Goal: Task Accomplishment & Management: Manage account settings

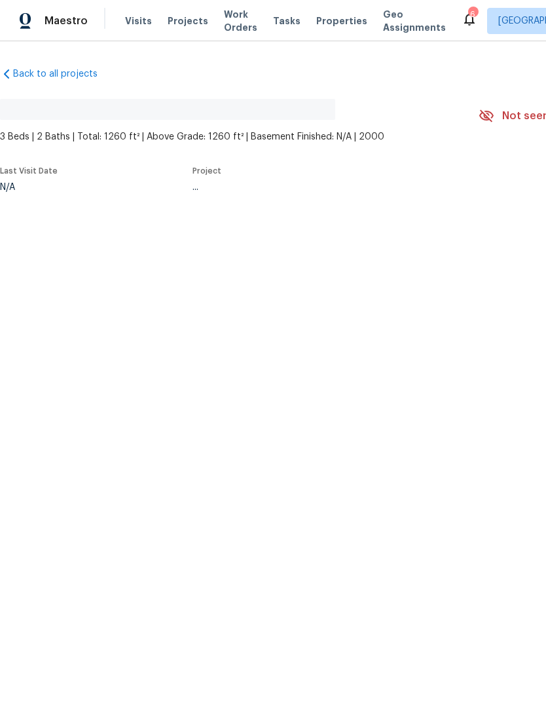
click at [316, 20] on span "Properties" at bounding box center [341, 20] width 51 height 13
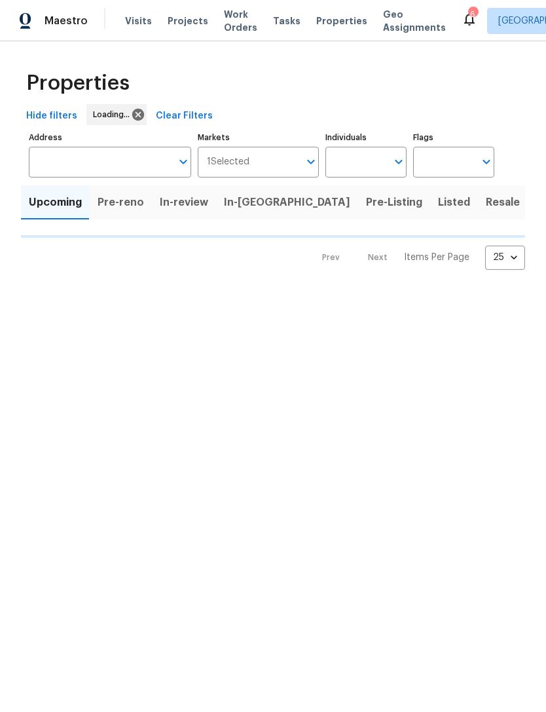
click at [438, 197] on span "Listed" at bounding box center [454, 202] width 32 height 18
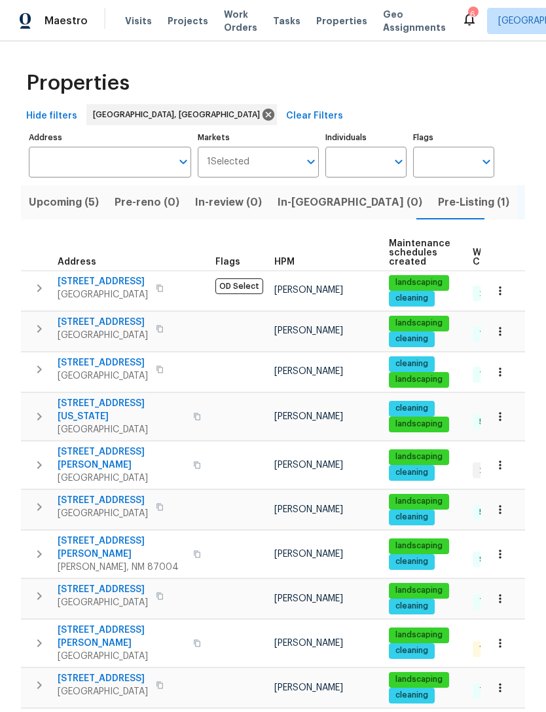
click at [267, 161] on input "Markets" at bounding box center [275, 162] width 50 height 31
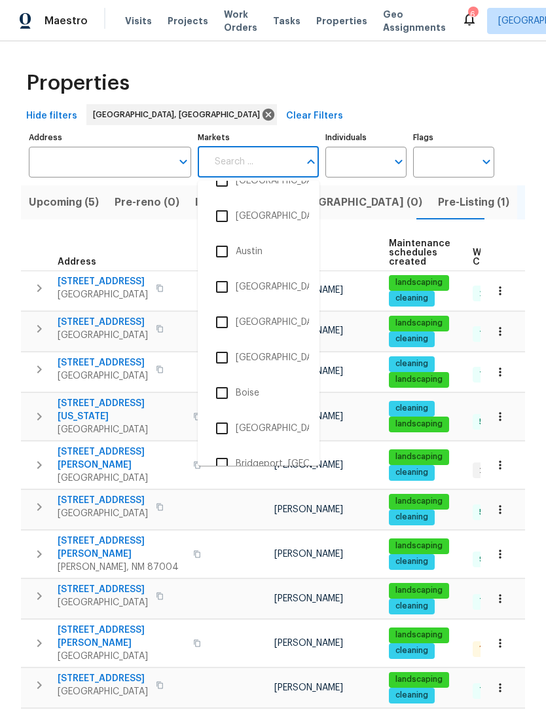
scroll to position [93, 0]
click at [274, 358] on li "[GEOGRAPHIC_DATA], [GEOGRAPHIC_DATA]" at bounding box center [258, 358] width 101 height 28
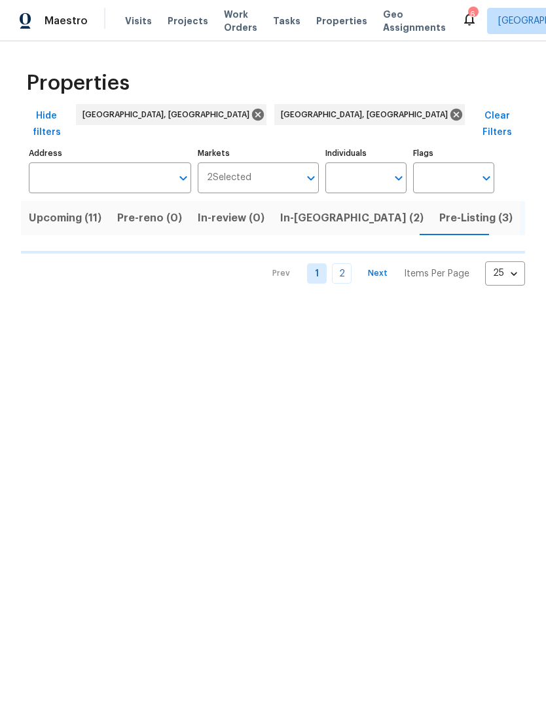
click at [267, 167] on input "Markets" at bounding box center [275, 177] width 48 height 31
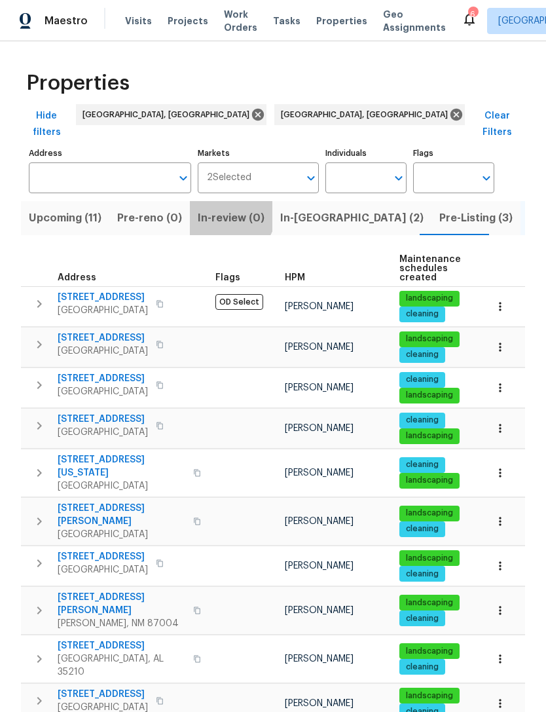
click at [217, 209] on span "In-review (0)" at bounding box center [231, 218] width 67 height 18
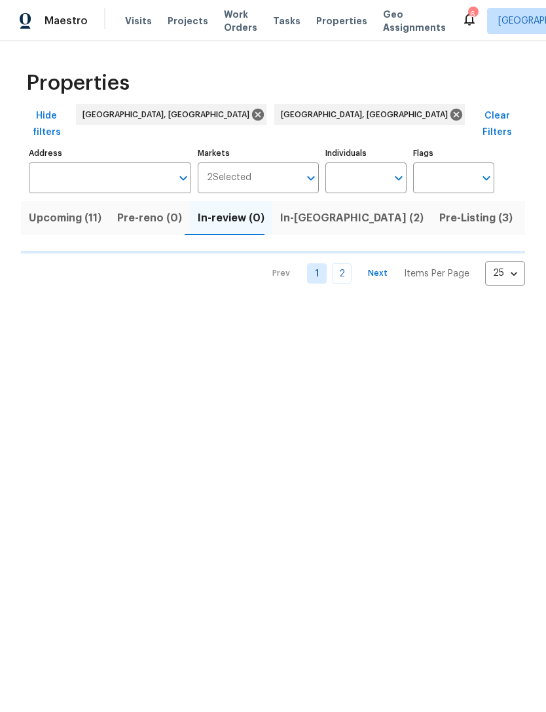
click at [255, 171] on input "Markets" at bounding box center [275, 177] width 48 height 31
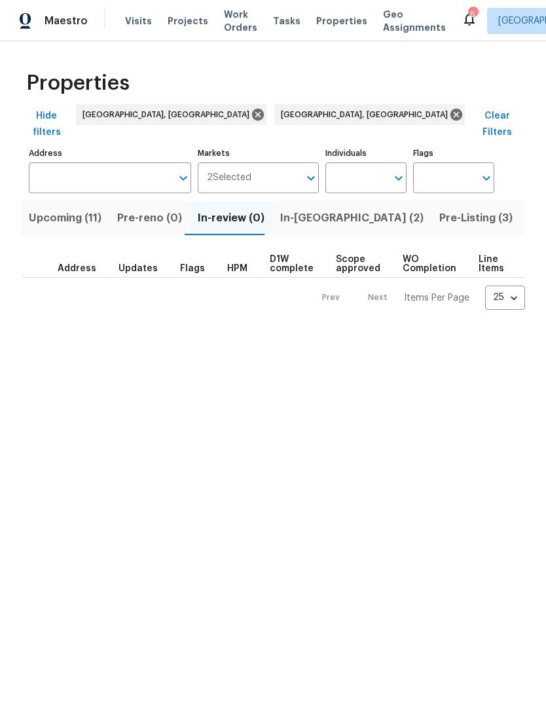
click at [244, 162] on div "2 Selected Markets" at bounding box center [259, 177] width 122 height 31
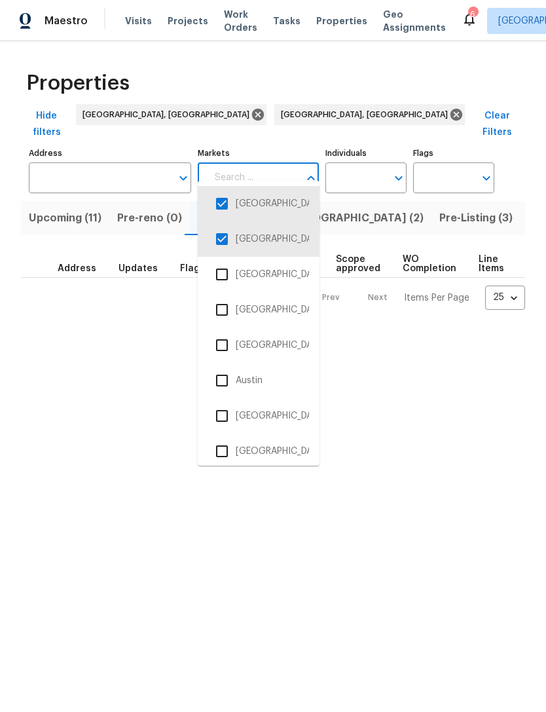
click at [217, 204] on input "checkbox" at bounding box center [222, 204] width 28 height 28
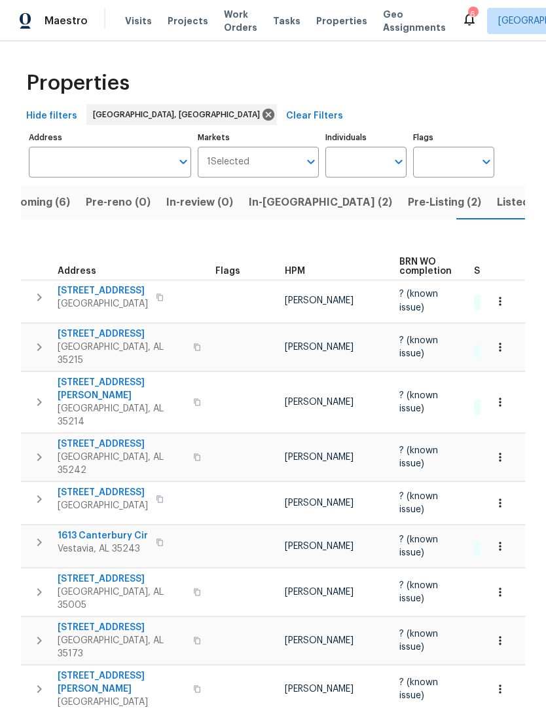
click at [408, 204] on span "Pre-Listing (2)" at bounding box center [444, 202] width 73 height 18
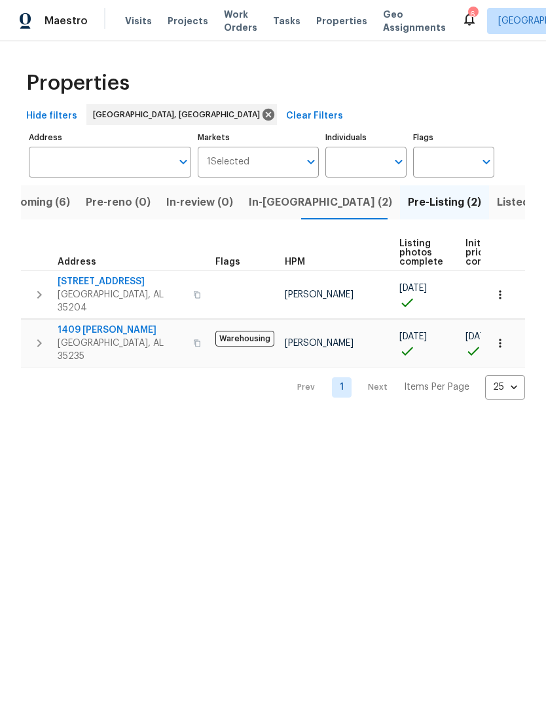
click at [276, 206] on span "In-[GEOGRAPHIC_DATA] (2)" at bounding box center [320, 202] width 143 height 18
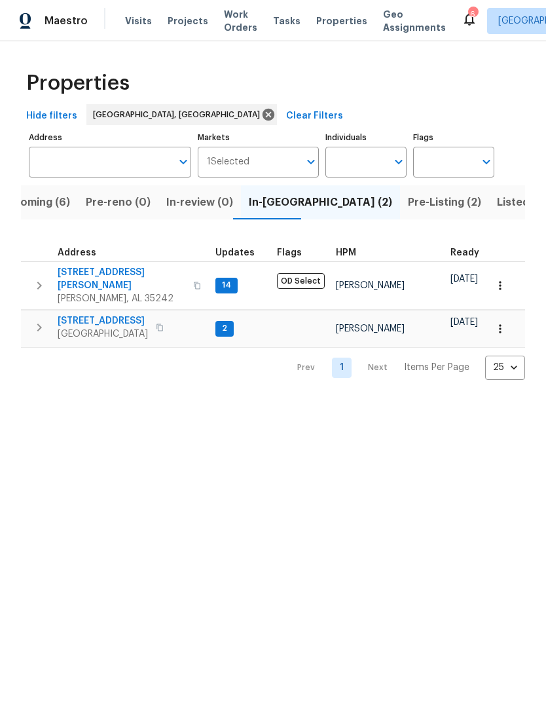
click at [497, 201] on span "Listed (22)" at bounding box center [525, 202] width 56 height 18
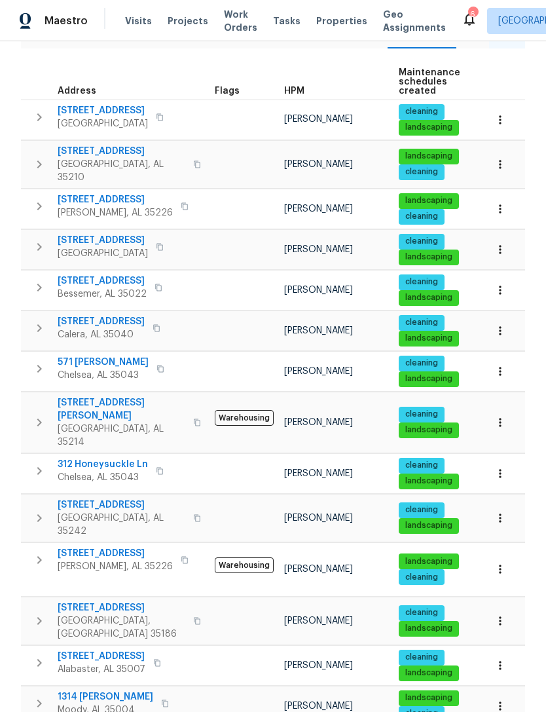
scroll to position [180, 0]
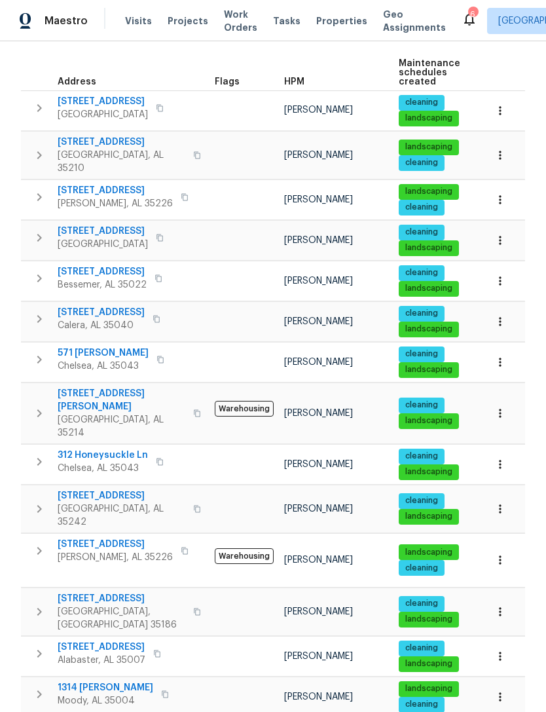
click at [88, 387] on span "[STREET_ADDRESS][PERSON_NAME]" at bounding box center [122, 400] width 128 height 26
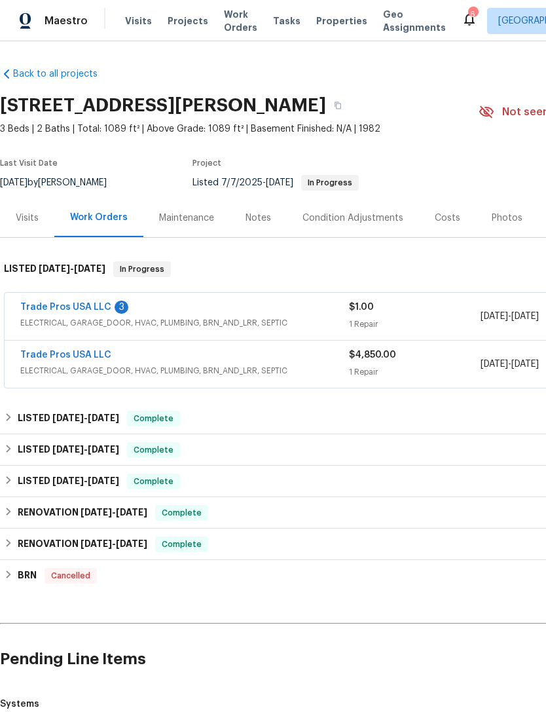
click at [71, 308] on link "Trade Pros USA LLC" at bounding box center [65, 307] width 91 height 9
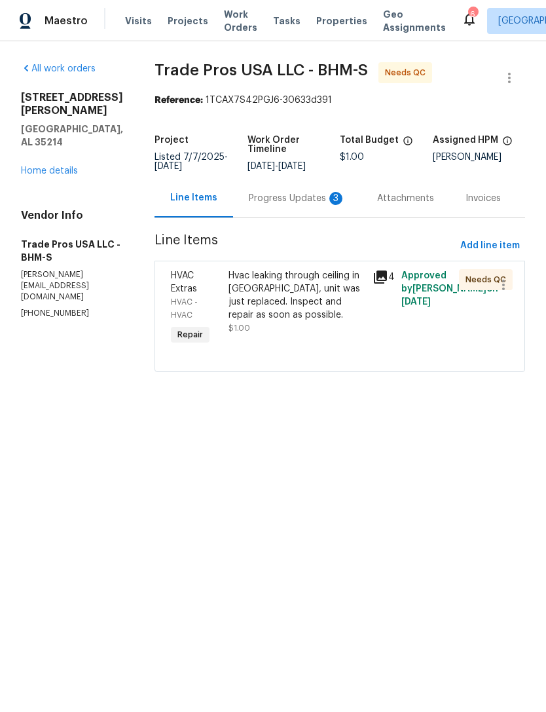
click at [290, 195] on div "Progress Updates 3" at bounding box center [297, 198] width 97 height 13
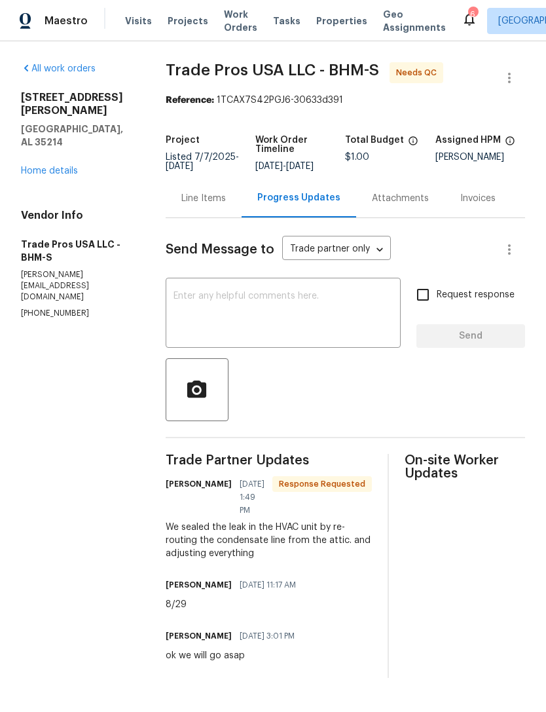
click at [44, 136] on div "[STREET_ADDRESS][PERSON_NAME] Home details" at bounding box center [77, 134] width 113 height 86
click at [50, 134] on div "[STREET_ADDRESS][PERSON_NAME] Home details" at bounding box center [77, 134] width 113 height 86
click at [42, 166] on link "Home details" at bounding box center [49, 170] width 57 height 9
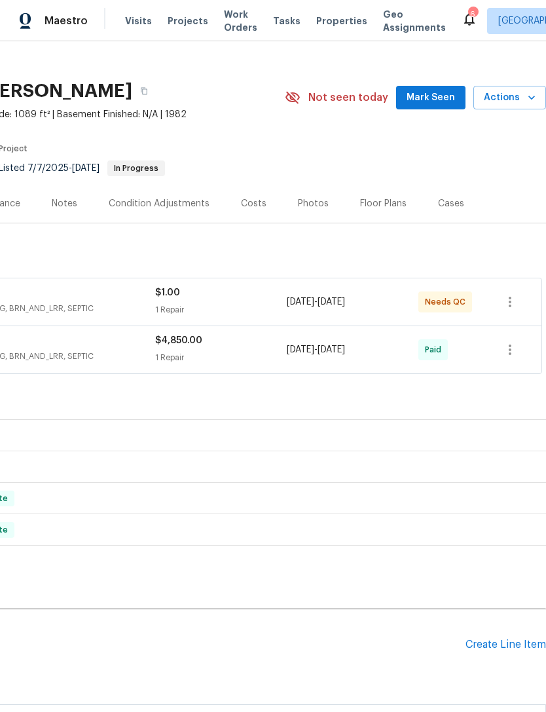
scroll to position [16, 194]
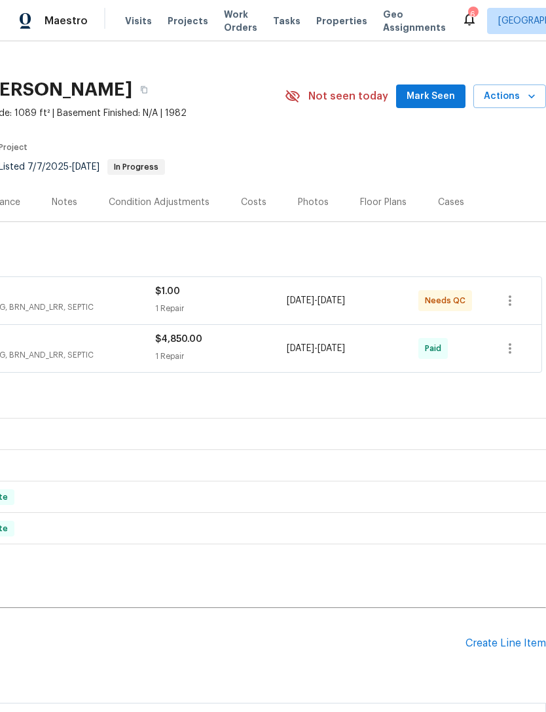
click at [498, 649] on div "Create Line Item" at bounding box center [506, 643] width 81 height 12
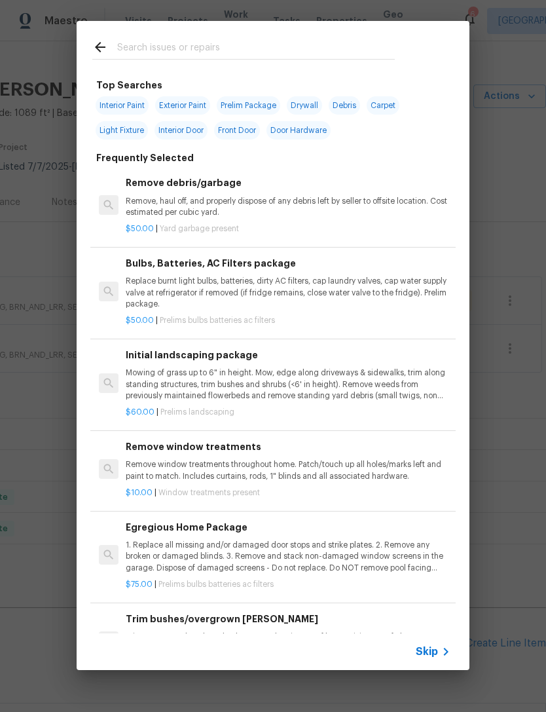
click at [255, 56] on input "text" at bounding box center [256, 49] width 278 height 20
type input "Drywa"
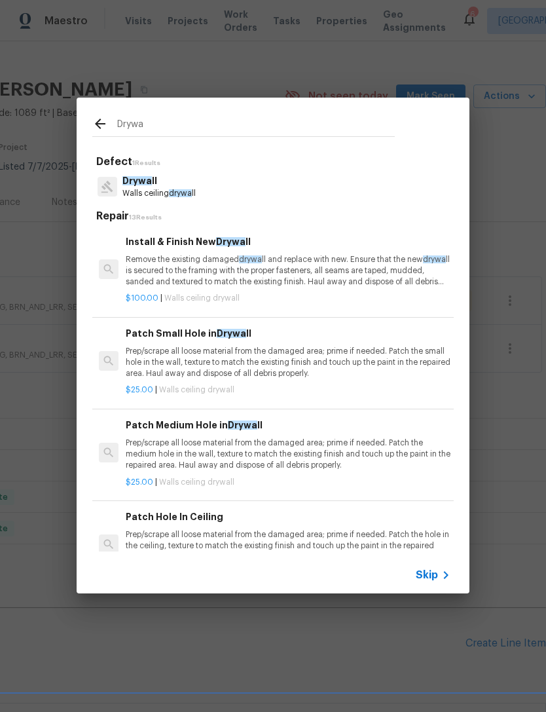
click at [241, 260] on span "drywa" at bounding box center [250, 259] width 23 height 8
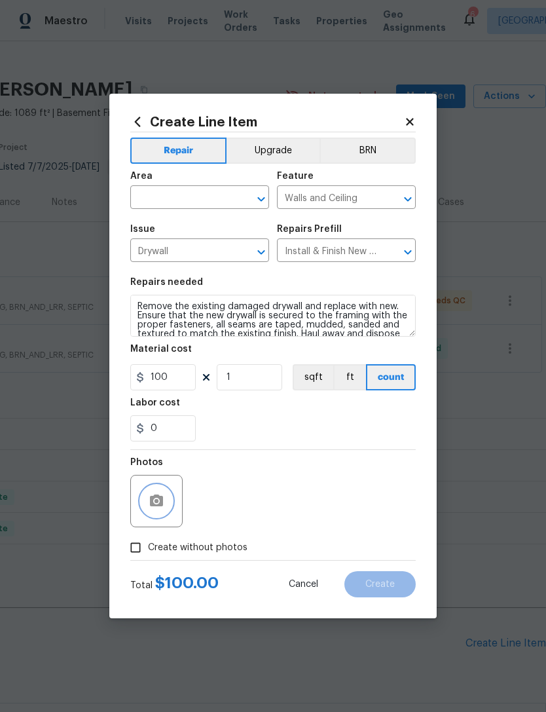
click at [164, 504] on button "button" at bounding box center [156, 500] width 31 height 31
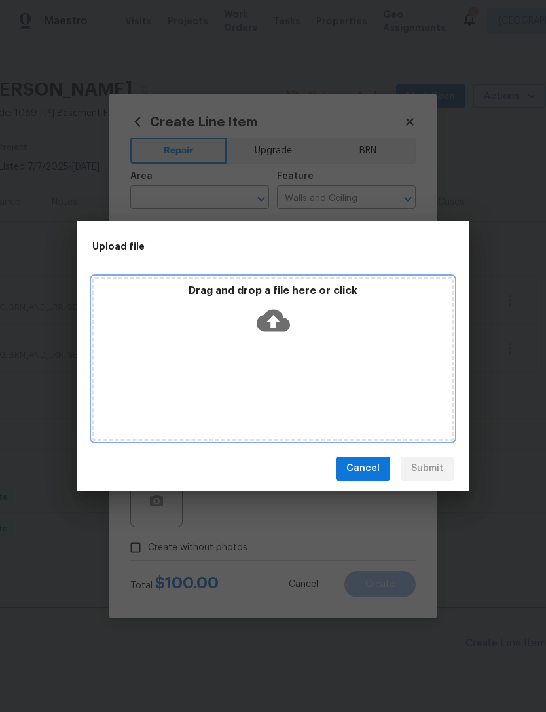
click at [276, 303] on div "Drag and drop a file here or click" at bounding box center [273, 312] width 358 height 56
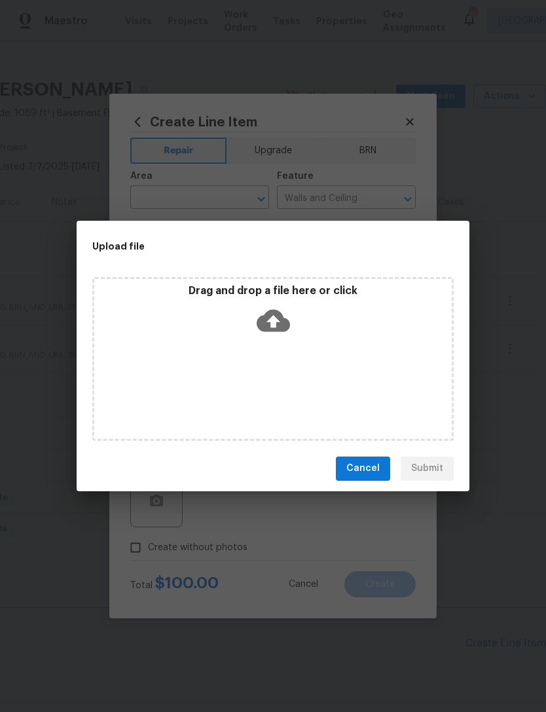
click at [367, 466] on span "Cancel" at bounding box center [362, 468] width 33 height 16
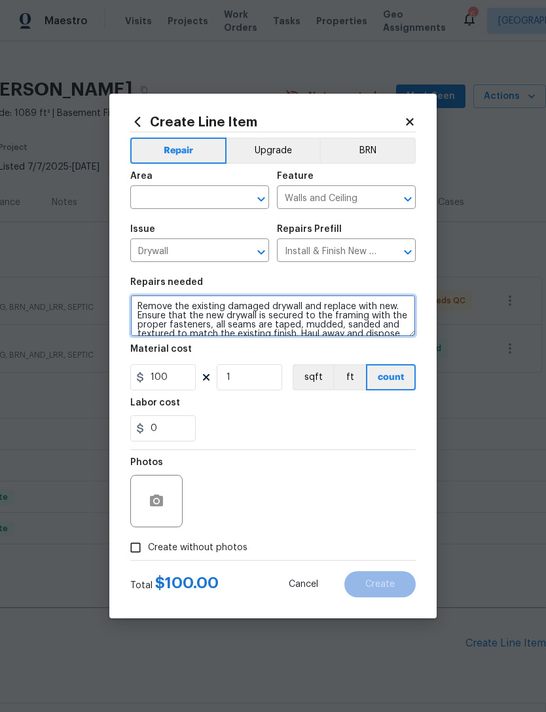
click at [369, 316] on textarea "Remove the existing damaged drywall and replace with new. Ensure that the new d…" at bounding box center [273, 316] width 286 height 42
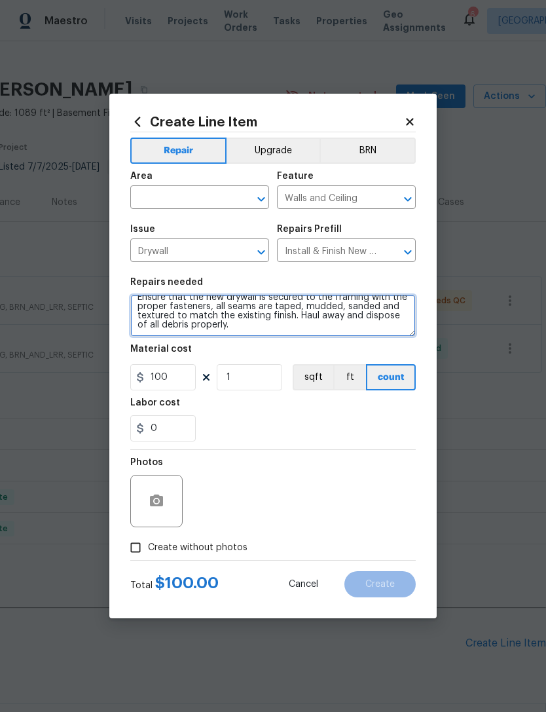
scroll to position [18, 0]
click at [299, 329] on textarea "Remove the existing damaged drywall and replace with new. Ensure that the new d…" at bounding box center [273, 316] width 286 height 42
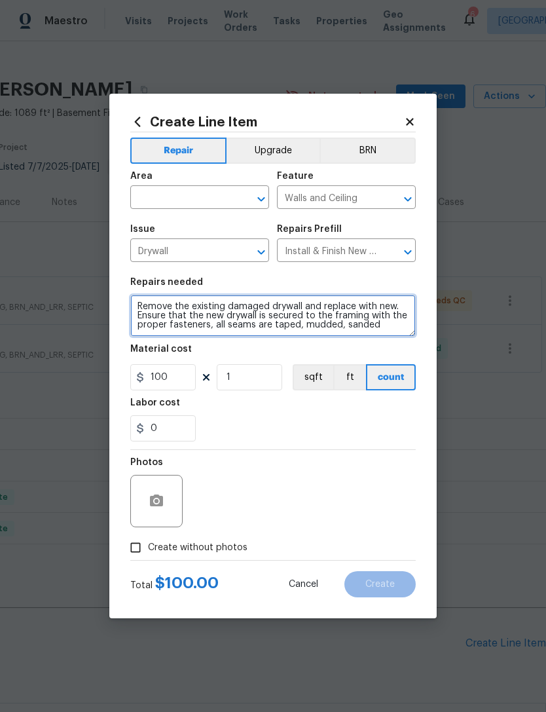
scroll to position [0, 0]
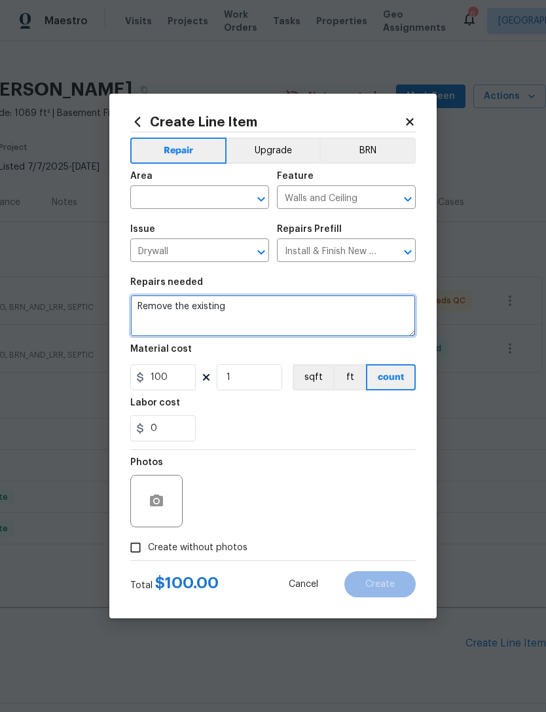
type textarea "Remove"
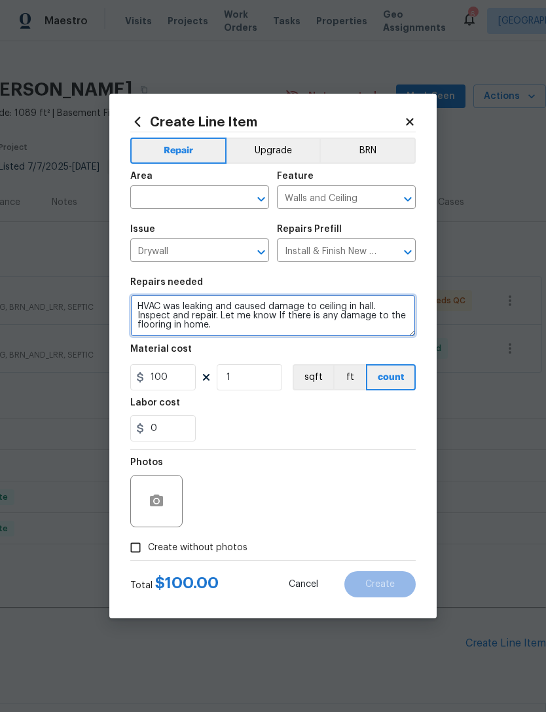
type textarea "HVAC was leaking and caused damage to ceiling in hall. Inspect and repair. Let …"
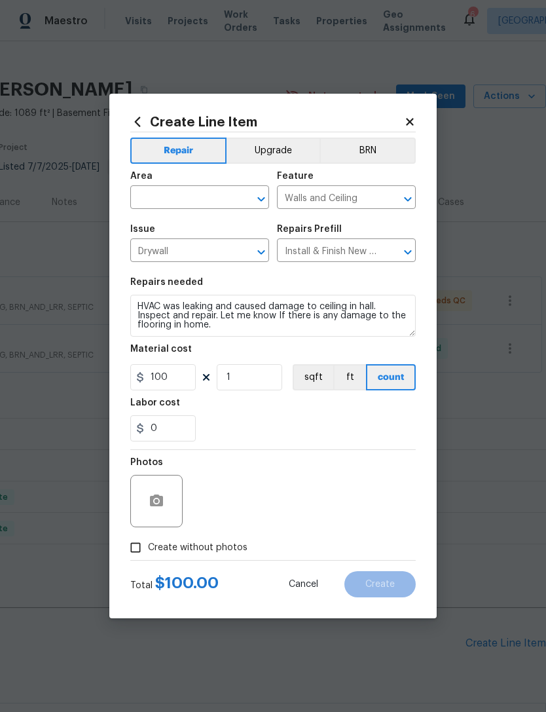
click at [377, 419] on div "0" at bounding box center [273, 428] width 286 height 26
click at [234, 537] on label "Create without photos" at bounding box center [185, 547] width 124 height 25
click at [148, 537] on input "Create without photos" at bounding box center [135, 547] width 25 height 25
click at [235, 559] on label "Create without photos" at bounding box center [185, 547] width 124 height 25
click at [148, 559] on input "Create without photos" at bounding box center [135, 547] width 25 height 25
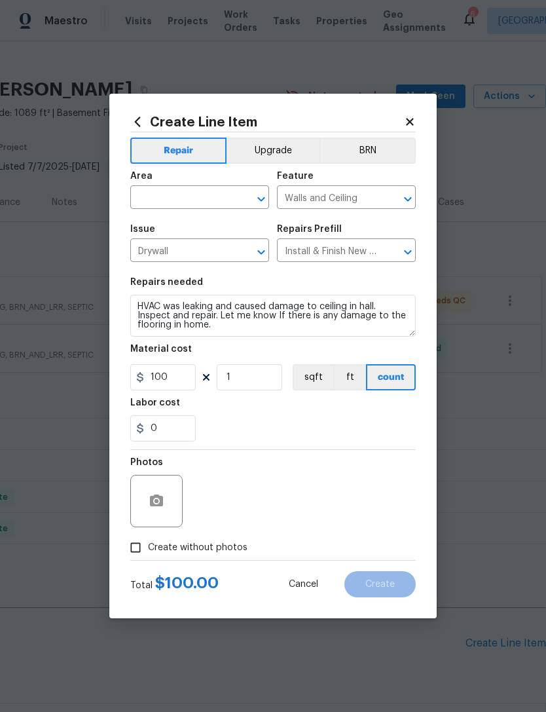
click at [242, 553] on span "Create without photos" at bounding box center [198, 548] width 100 height 14
click at [148, 553] on input "Create without photos" at bounding box center [135, 547] width 25 height 25
checkbox input "true"
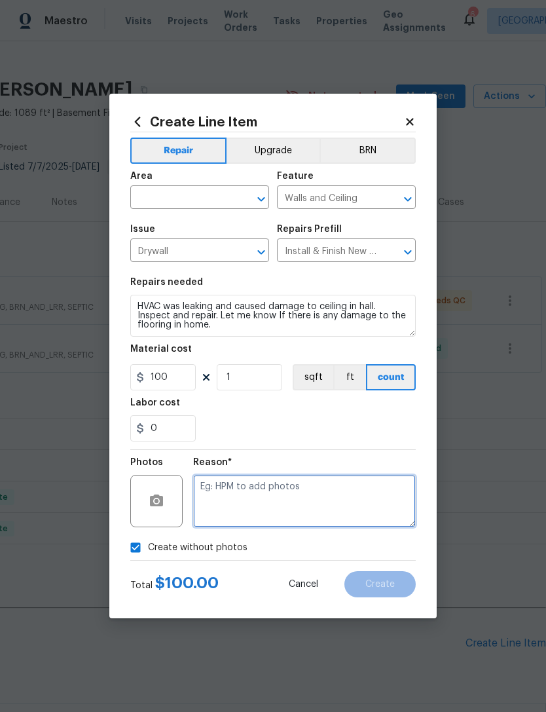
click at [305, 500] on textarea at bounding box center [304, 501] width 223 height 52
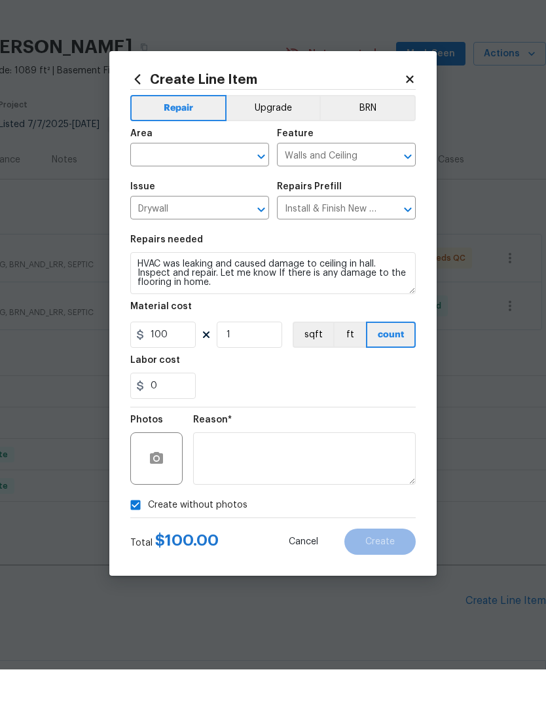
click at [179, 189] on input "text" at bounding box center [181, 199] width 102 height 20
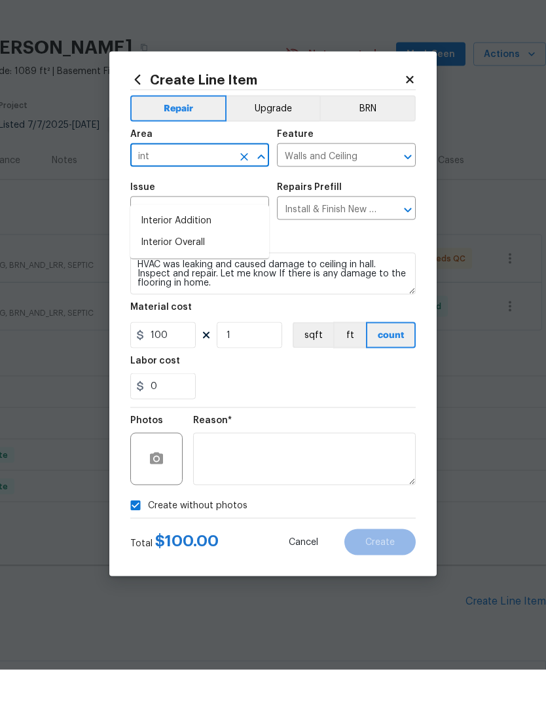
click at [185, 274] on li "Interior Overall" at bounding box center [199, 285] width 139 height 22
type input "Interior Overall"
click at [365, 415] on div "0" at bounding box center [273, 428] width 286 height 26
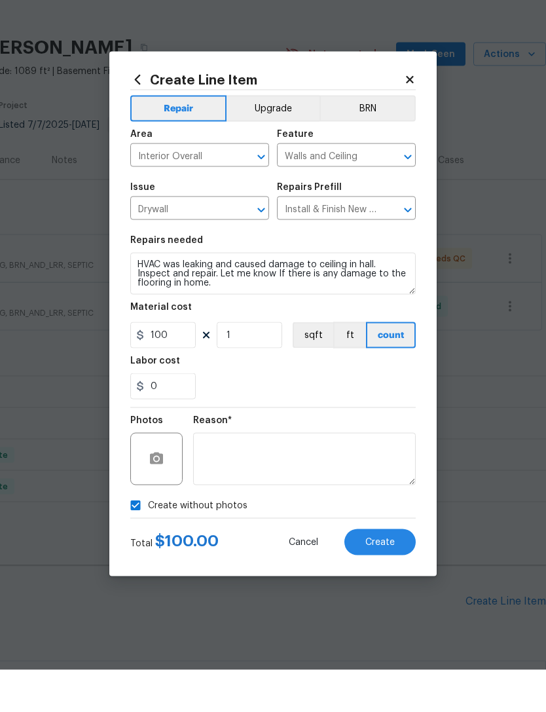
scroll to position [42, 0]
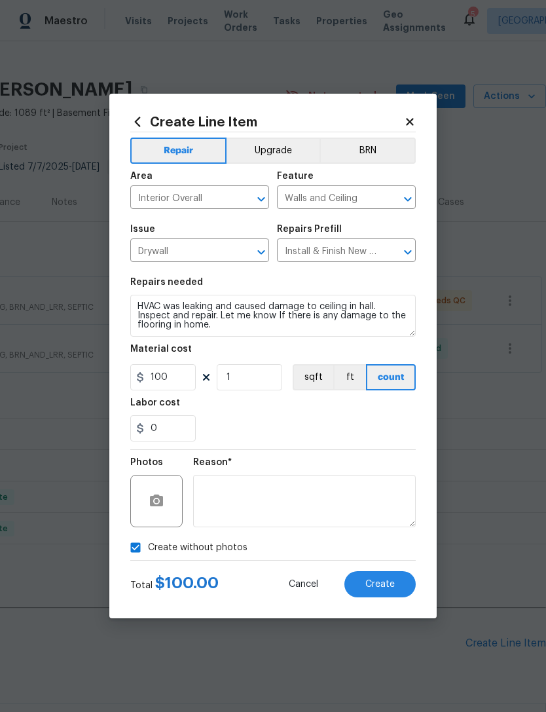
click at [377, 576] on button "Create" at bounding box center [379, 584] width 71 height 26
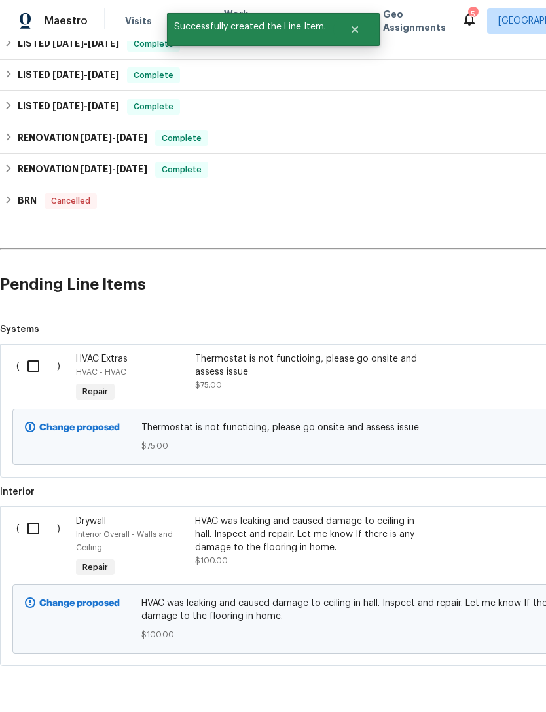
scroll to position [375, 0]
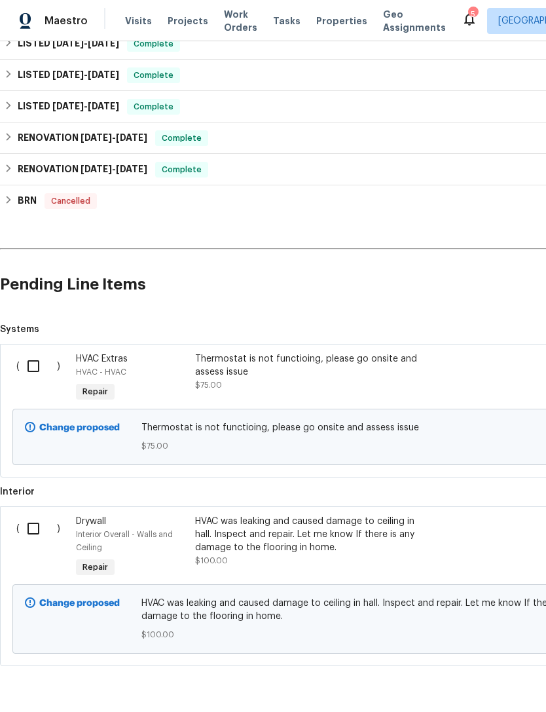
click at [34, 515] on input "checkbox" at bounding box center [38, 529] width 37 height 28
checkbox input "true"
click at [266, 515] on div "HVAC was leaking and caused damage to ceiling in hall. Inspect and repair. Let …" at bounding box center [310, 534] width 231 height 39
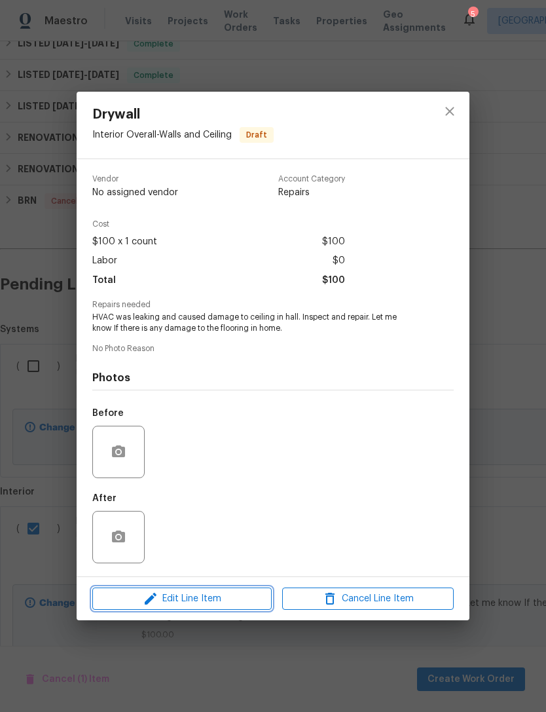
click at [227, 604] on span "Edit Line Item" at bounding box center [182, 599] width 172 height 16
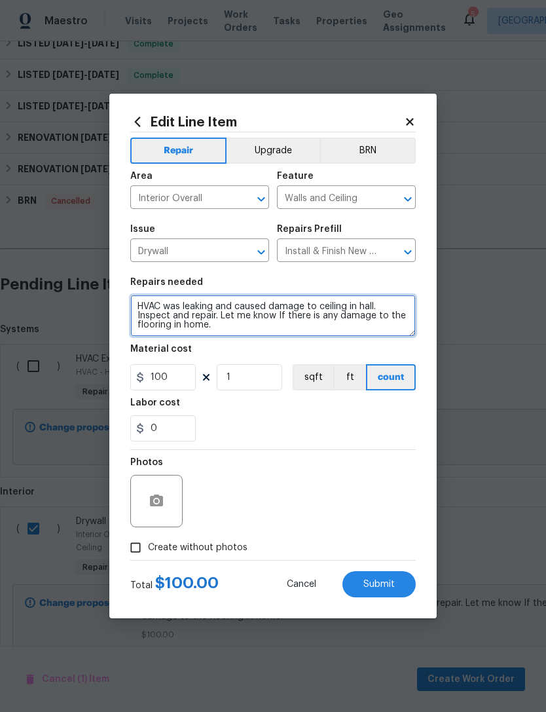
click at [316, 325] on textarea "HVAC was leaking and caused damage to ceiling in hall. Inspect and repair. Let …" at bounding box center [273, 316] width 286 height 42
type textarea "HVAC was leaking and caused damage to ceiling in hall. Inspect and repair. Let …"
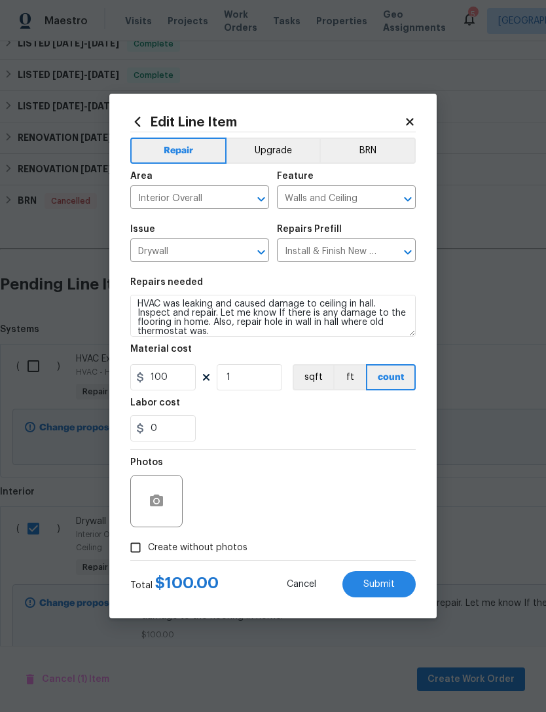
click at [386, 417] on div "0" at bounding box center [273, 428] width 286 height 26
click at [390, 582] on span "Submit" at bounding box center [378, 585] width 31 height 10
checkbox input "false"
type textarea "HVAC was leaking and caused damage to ceiling in hall. Inspect and repair. Let …"
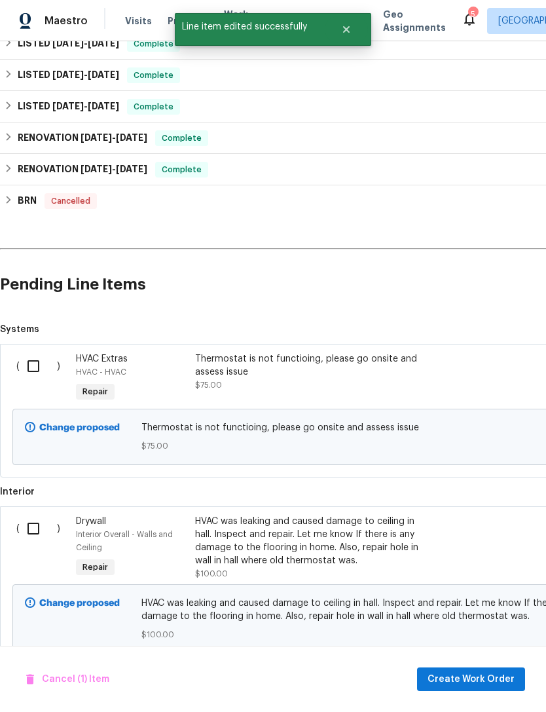
click at [42, 515] on input "checkbox" at bounding box center [38, 529] width 37 height 28
checkbox input "true"
click at [476, 674] on span "Create Work Order" at bounding box center [471, 679] width 87 height 16
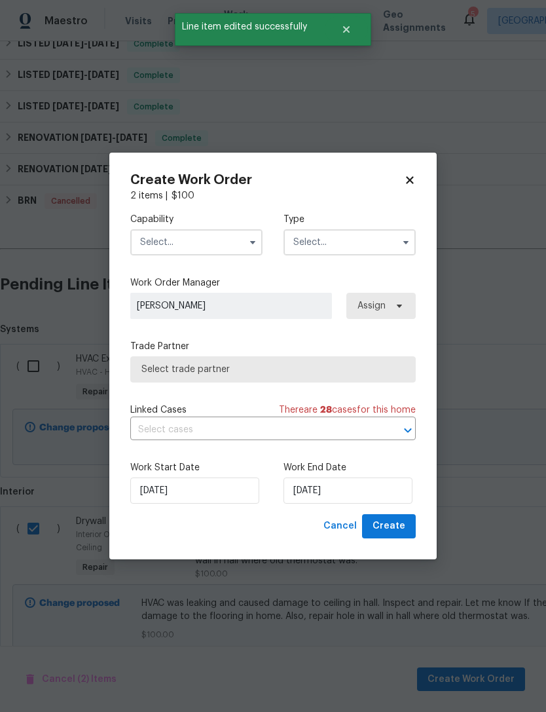
click at [176, 232] on input "text" at bounding box center [196, 242] width 132 height 26
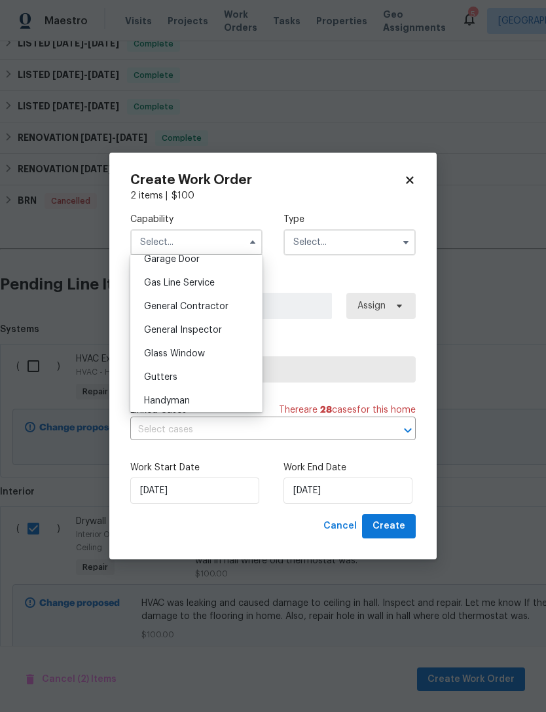
scroll to position [591, 0]
click at [229, 305] on div "General Contractor" at bounding box center [197, 305] width 126 height 24
type input "General Contractor"
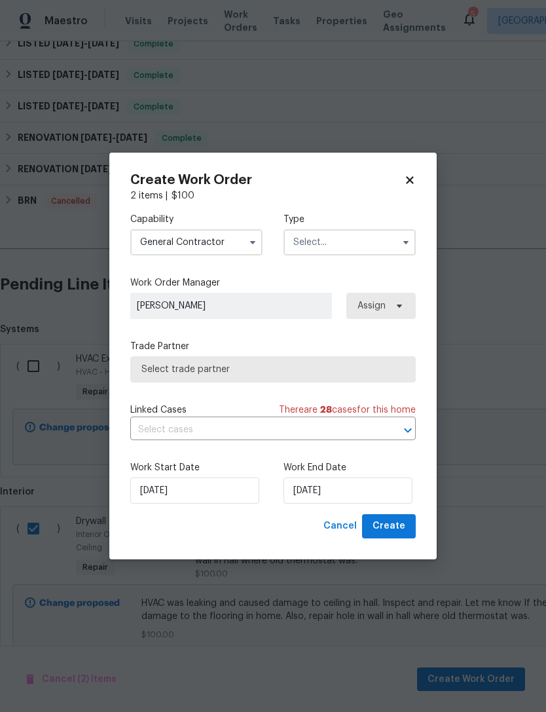
click at [366, 244] on input "text" at bounding box center [350, 242] width 132 height 26
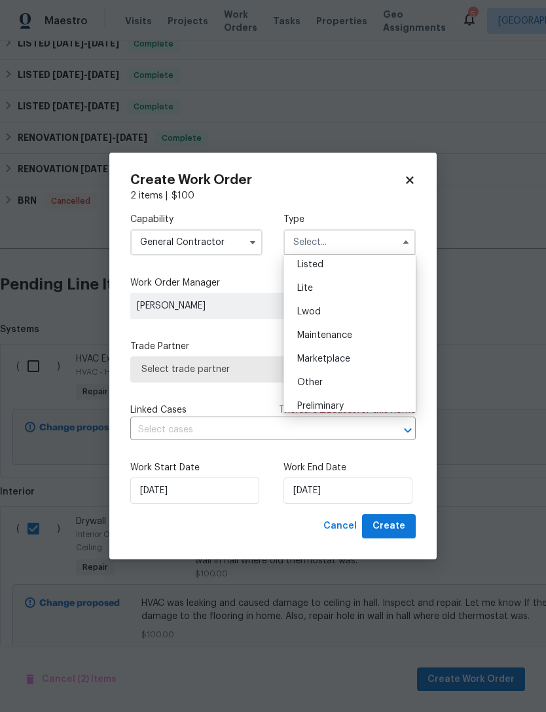
scroll to position [146, 0]
click at [361, 266] on div "Listed" at bounding box center [350, 265] width 126 height 24
type input "Listed"
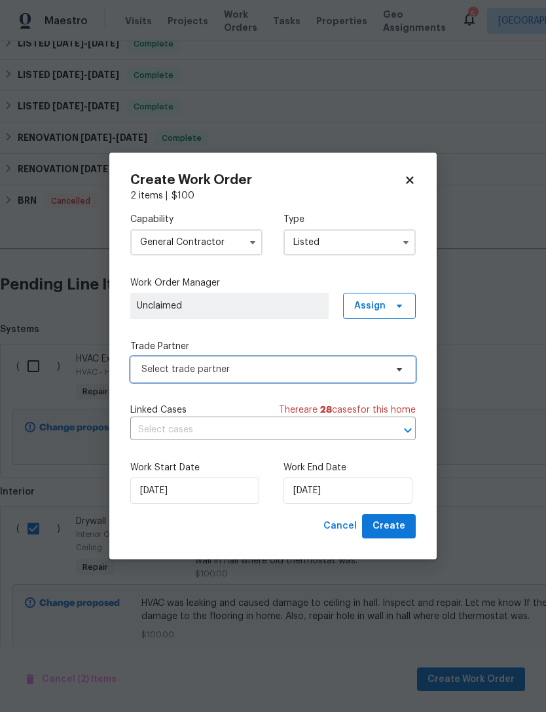
click at [256, 370] on span "Select trade partner" at bounding box center [263, 369] width 244 height 13
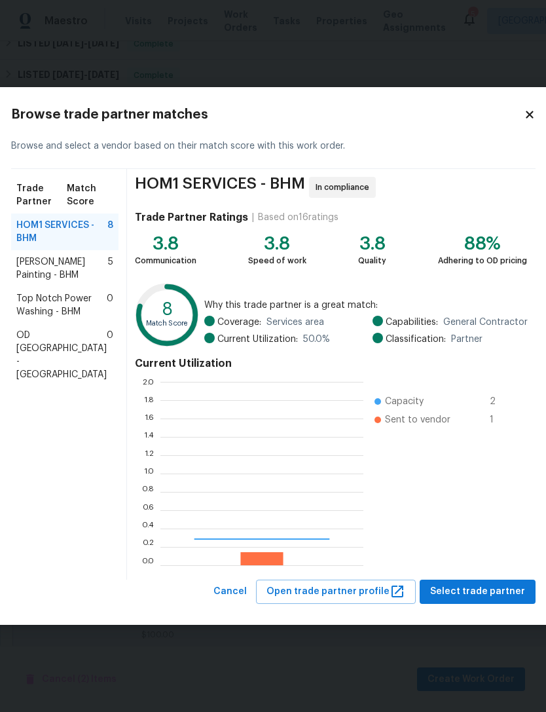
scroll to position [183, 203]
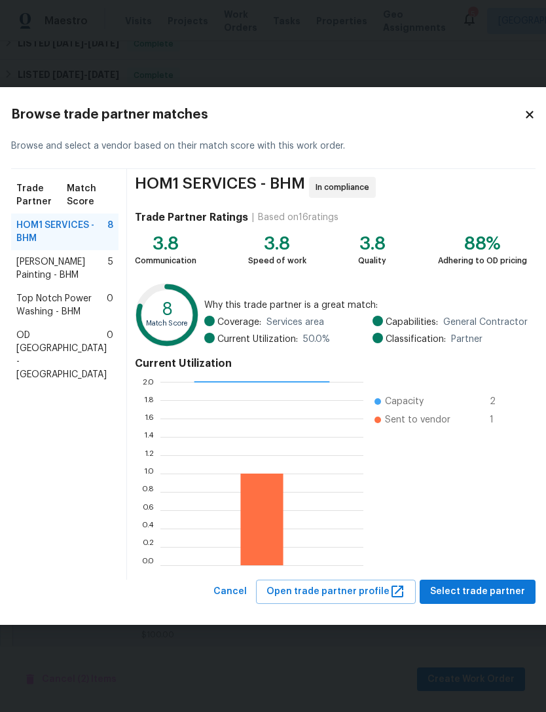
click at [46, 282] on span "[PERSON_NAME] Painting - BHM" at bounding box center [62, 268] width 92 height 26
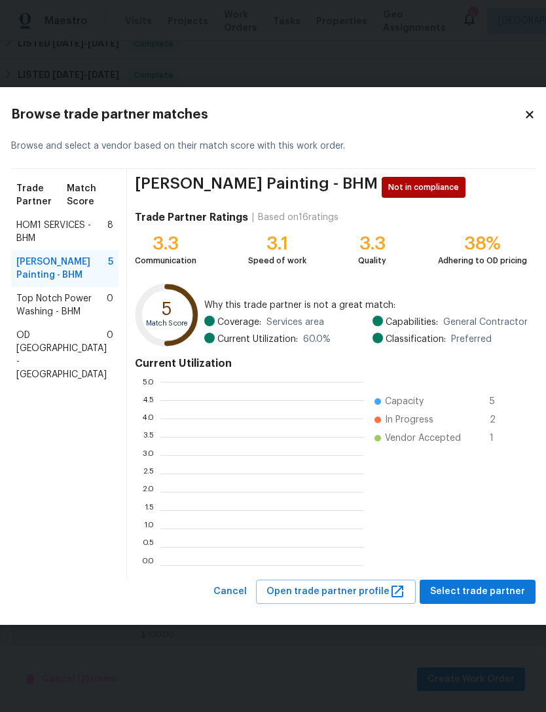
scroll to position [1, 1]
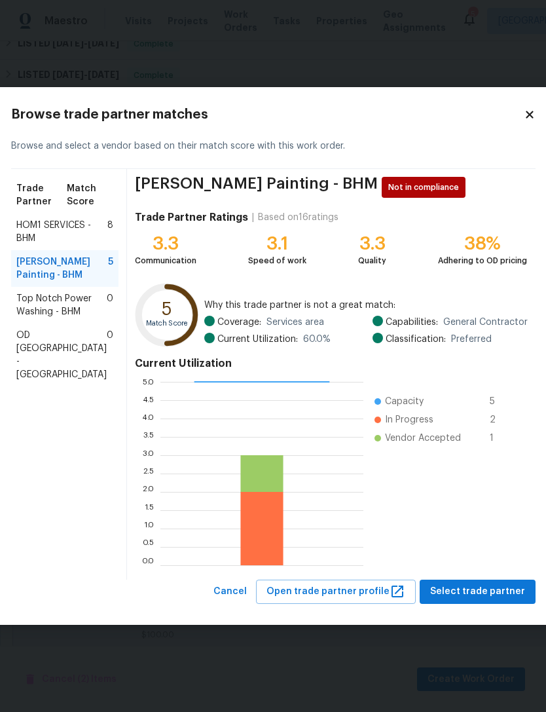
click at [46, 235] on span "HOM1 SERVICES - BHM" at bounding box center [61, 232] width 91 height 26
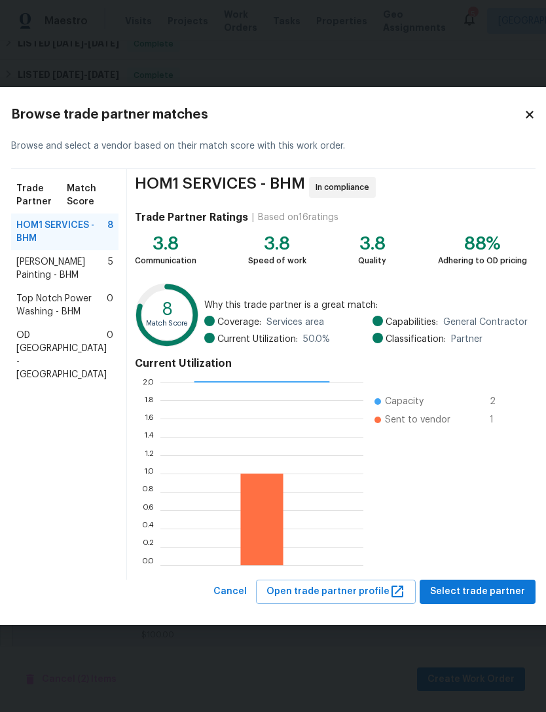
click at [50, 282] on span "[PERSON_NAME] Painting - BHM" at bounding box center [62, 268] width 92 height 26
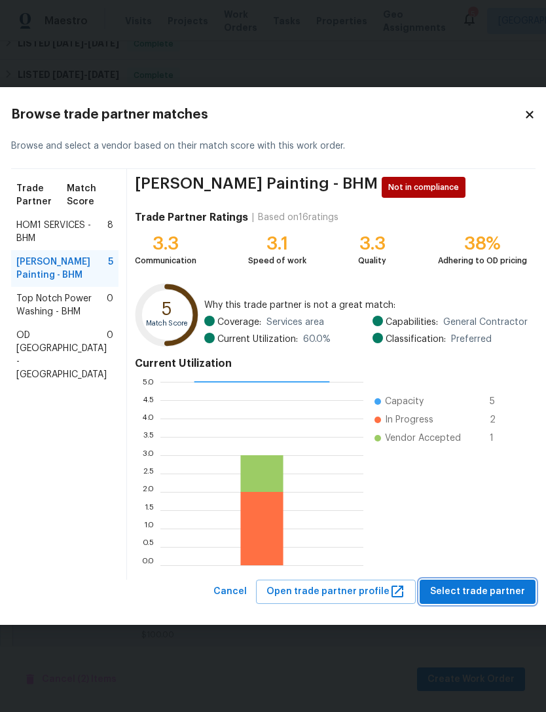
click at [470, 597] on span "Select trade partner" at bounding box center [477, 592] width 95 height 16
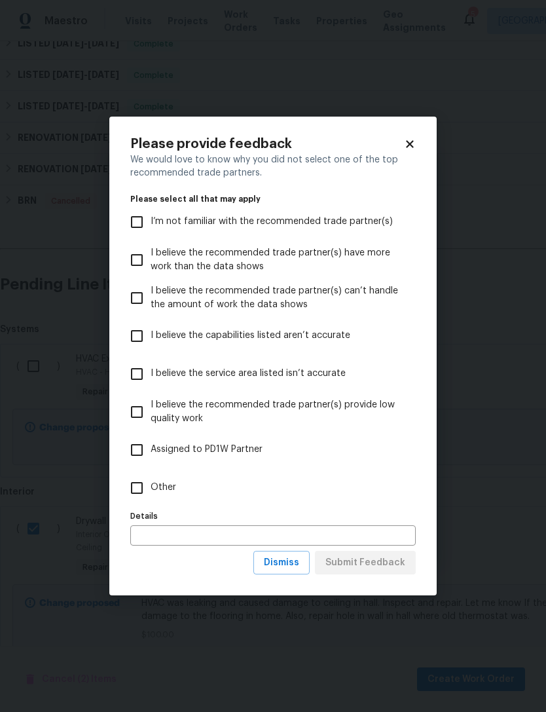
click at [149, 482] on input "Other" at bounding box center [137, 488] width 28 height 28
checkbox input "true"
click at [212, 534] on input "text" at bounding box center [273, 535] width 286 height 20
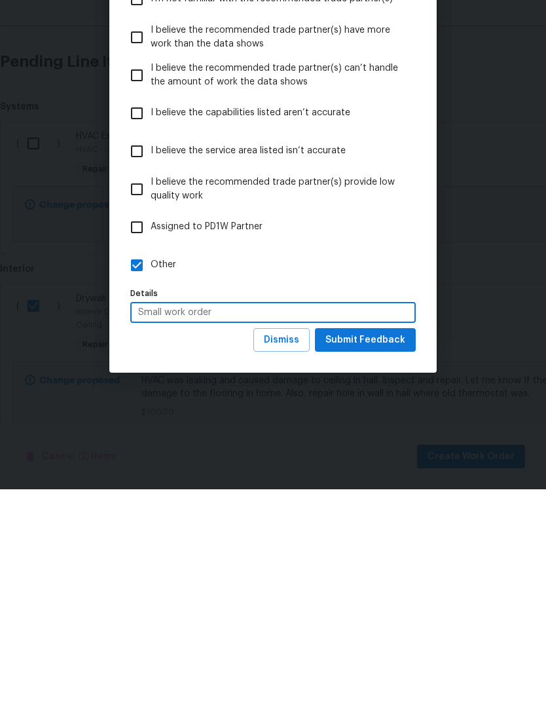
type input "Small work order"
click at [370, 469] on label "Other" at bounding box center [264, 488] width 282 height 38
click at [151, 474] on input "Other" at bounding box center [137, 488] width 28 height 28
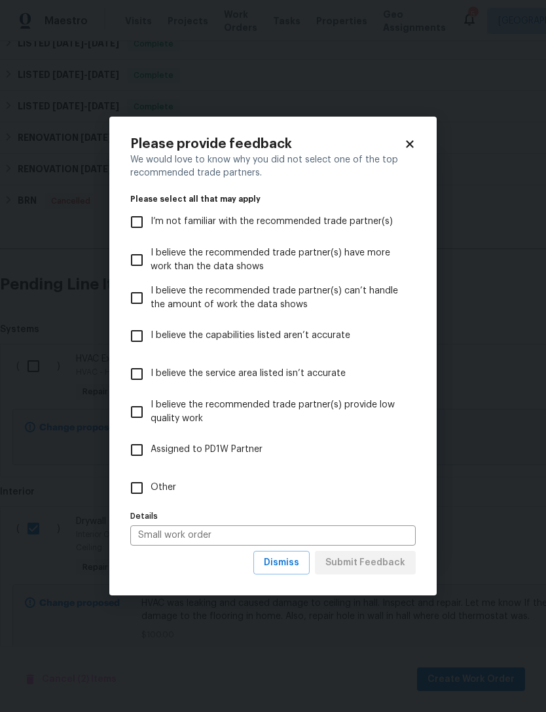
click at [157, 487] on span "Other" at bounding box center [164, 488] width 26 height 14
click at [151, 487] on input "Other" at bounding box center [137, 488] width 28 height 28
checkbox input "true"
click at [386, 566] on span "Submit Feedback" at bounding box center [365, 563] width 80 height 16
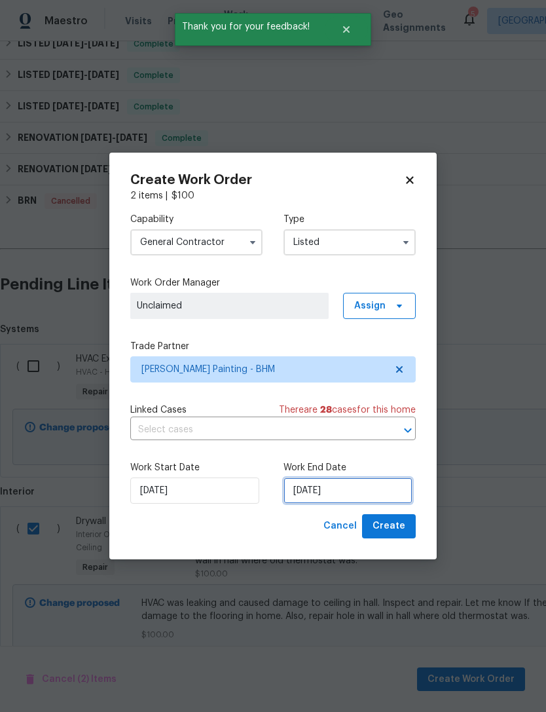
click at [354, 498] on input "[DATE]" at bounding box center [348, 490] width 129 height 26
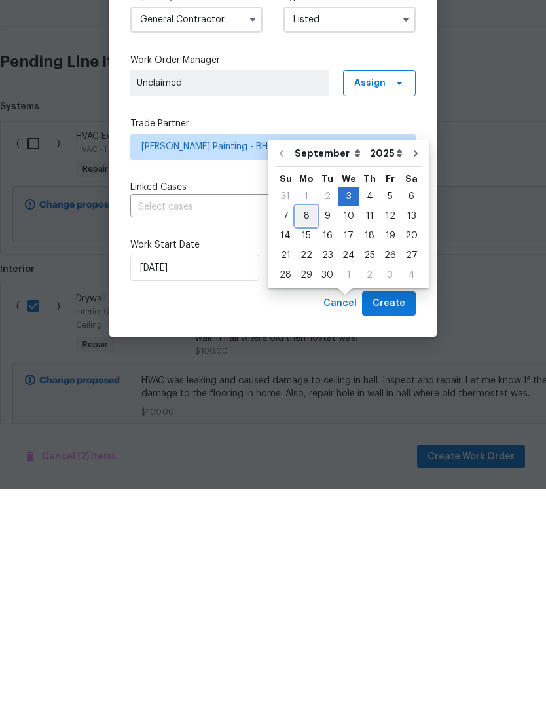
click at [299, 430] on div "8" at bounding box center [306, 439] width 21 height 18
type input "[DATE]"
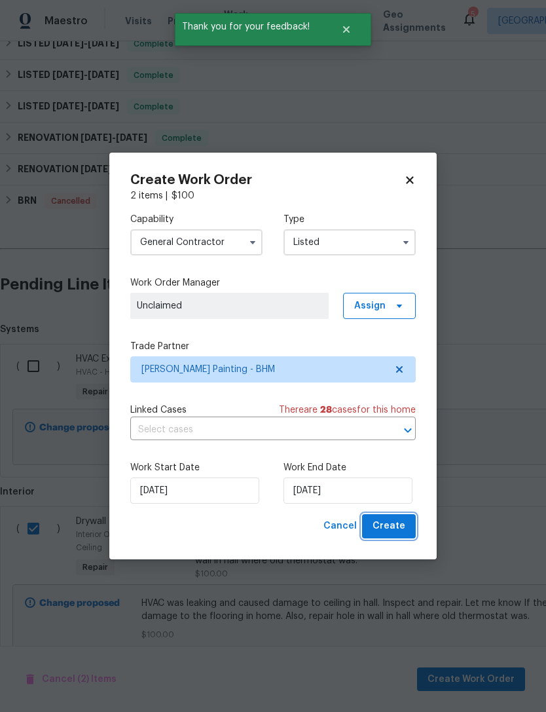
click at [399, 537] on button "Create" at bounding box center [389, 526] width 54 height 24
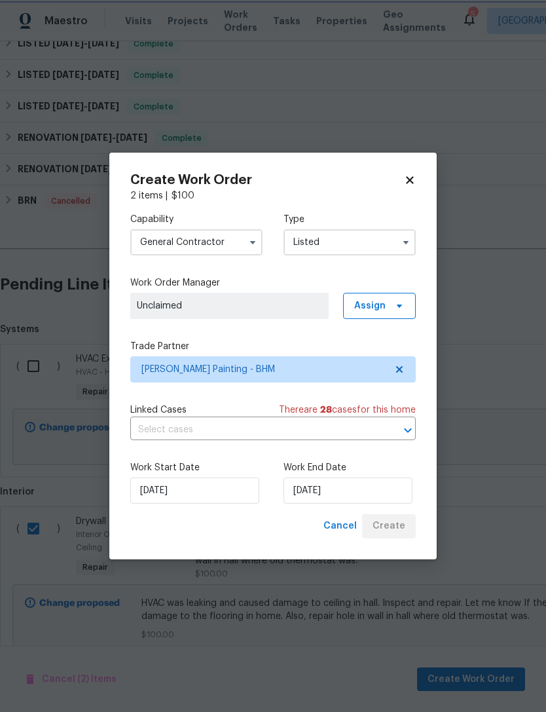
checkbox input "false"
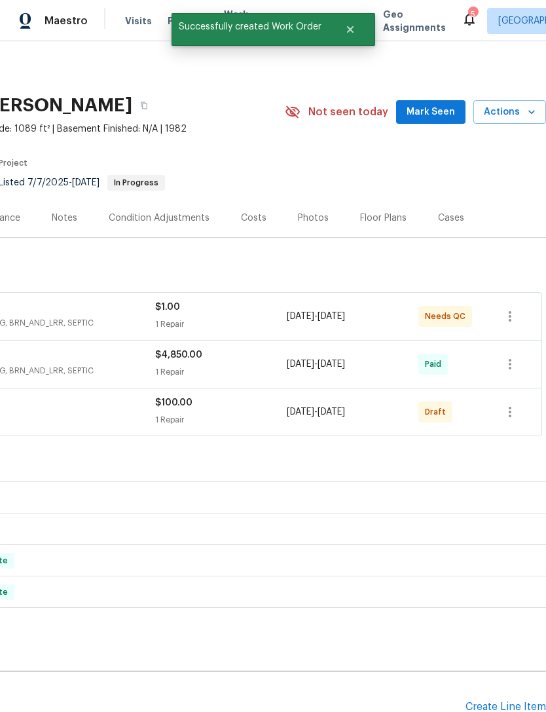
scroll to position [0, 194]
click at [504, 404] on icon "button" at bounding box center [510, 412] width 16 height 16
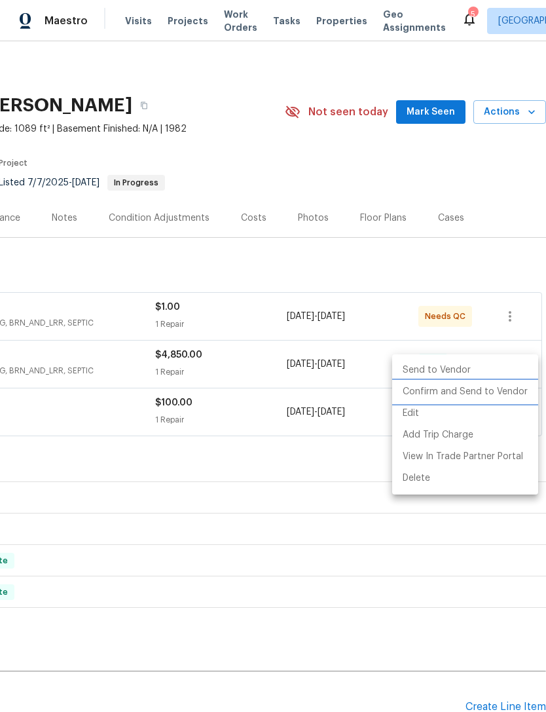
click at [492, 392] on li "Confirm and Send to Vendor" at bounding box center [465, 392] width 146 height 22
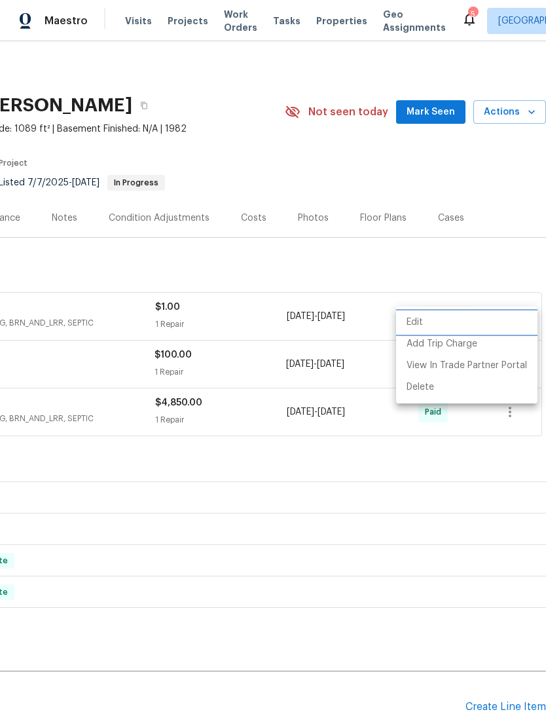
click at [329, 406] on div at bounding box center [273, 356] width 546 height 712
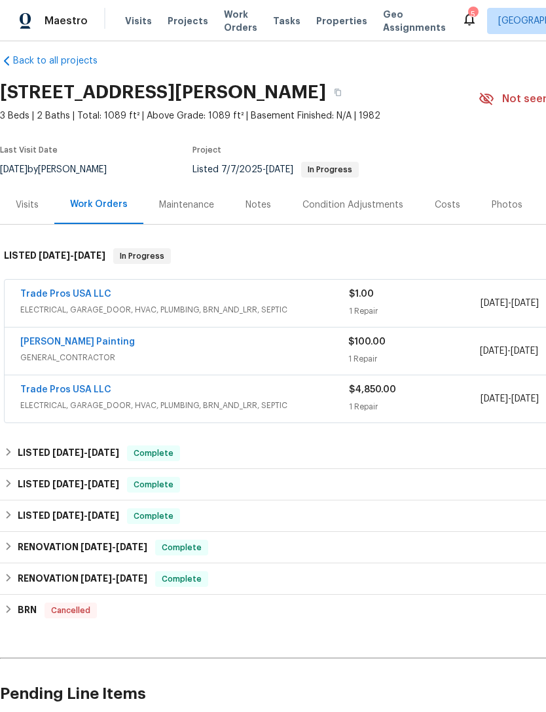
scroll to position [14, 0]
click at [52, 289] on link "Trade Pros USA LLC" at bounding box center [65, 293] width 91 height 9
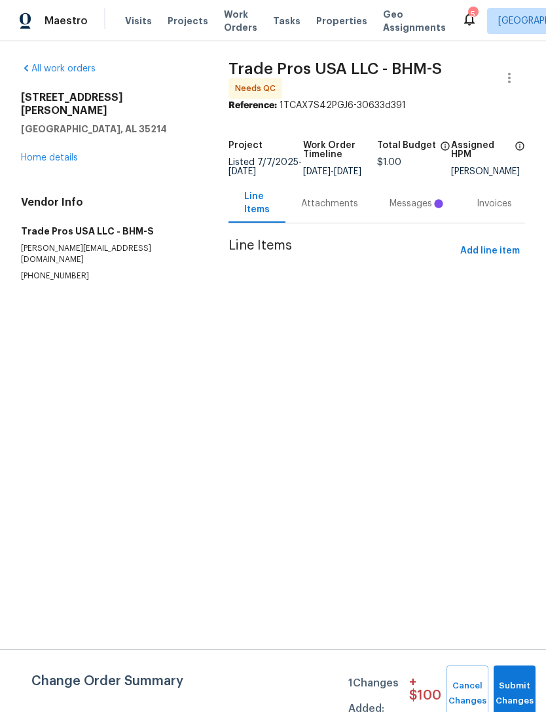
click at [327, 204] on div "Attachments" at bounding box center [330, 203] width 88 height 39
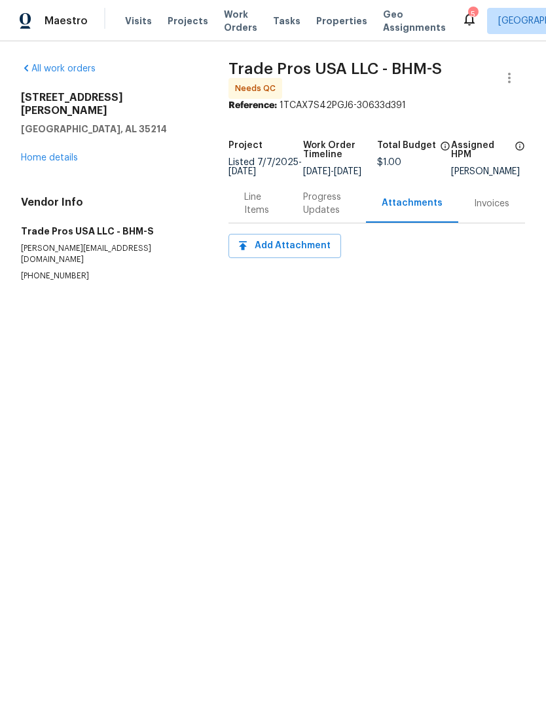
click at [324, 217] on div "Progress Updates" at bounding box center [326, 204] width 47 height 26
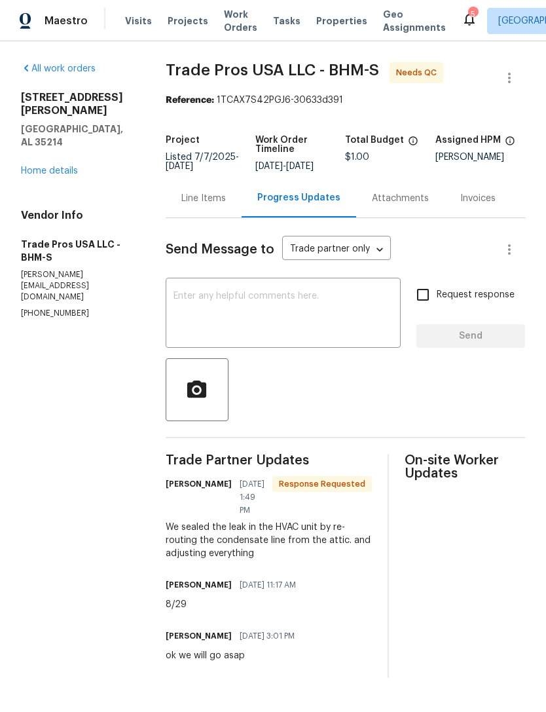
click at [46, 166] on link "Home details" at bounding box center [49, 170] width 57 height 9
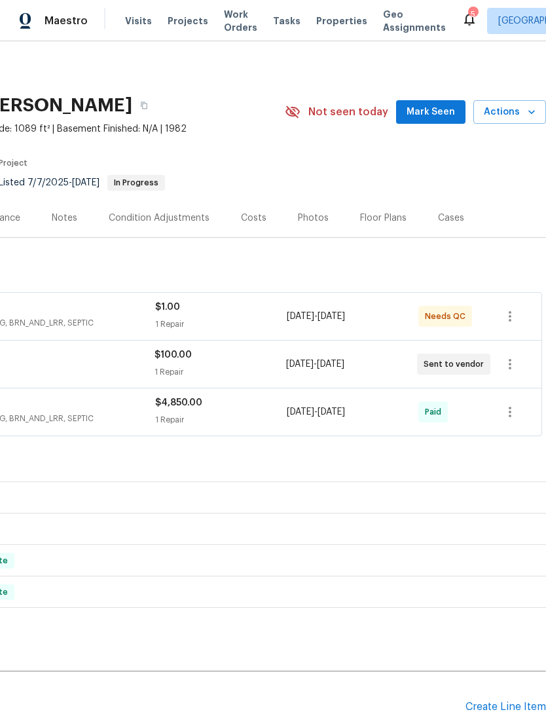
scroll to position [0, 194]
click at [511, 320] on icon "button" at bounding box center [510, 316] width 3 height 10
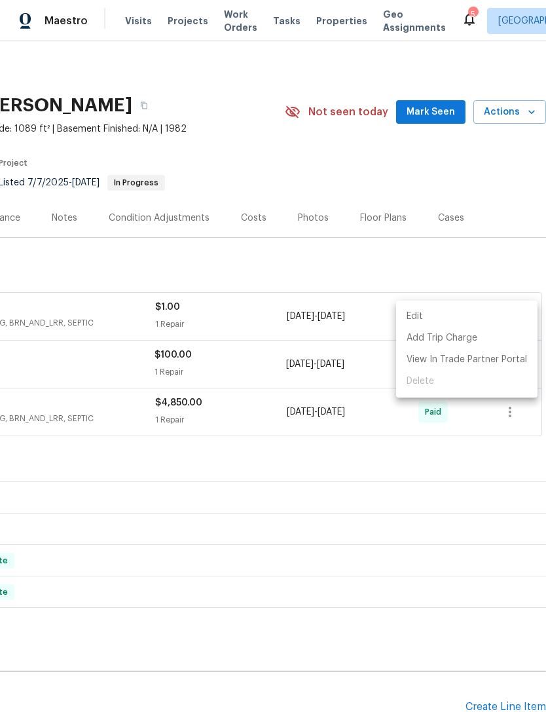
click at [360, 482] on div at bounding box center [273, 356] width 546 height 712
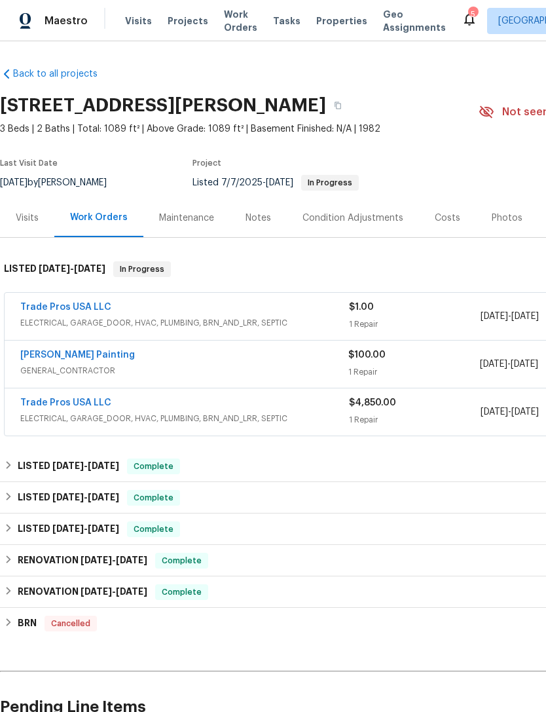
scroll to position [0, 0]
click at [59, 309] on link "Trade Pros USA LLC" at bounding box center [65, 307] width 91 height 9
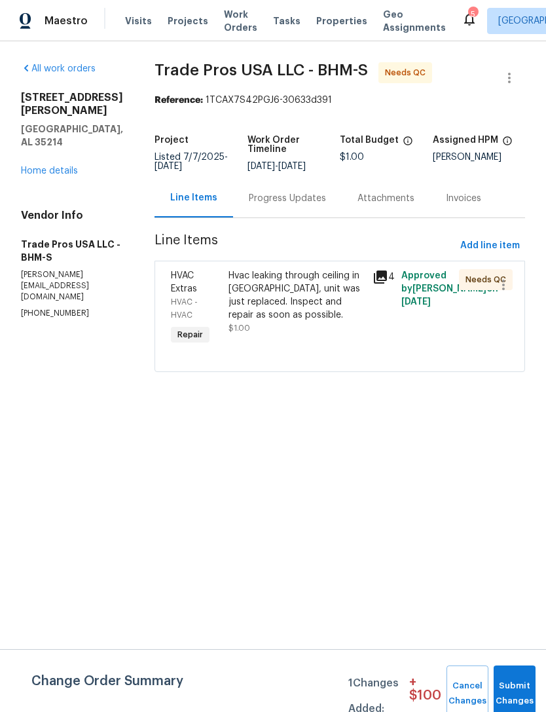
click at [268, 202] on div "Progress Updates" at bounding box center [287, 198] width 77 height 13
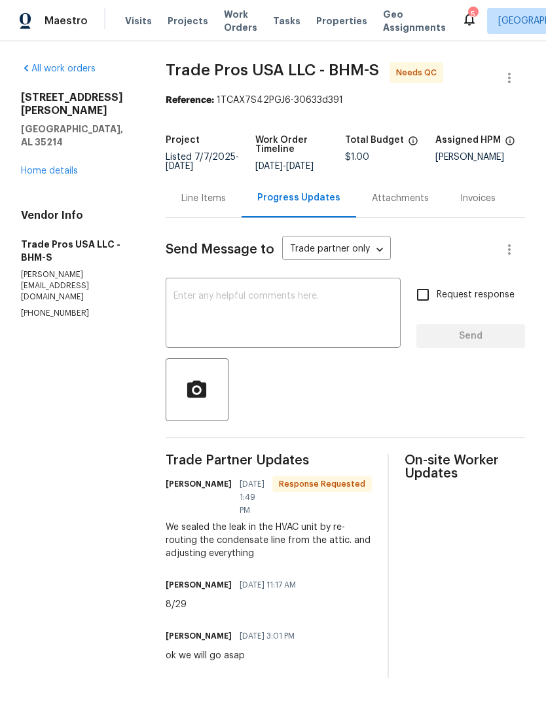
click at [51, 166] on link "Home details" at bounding box center [49, 170] width 57 height 9
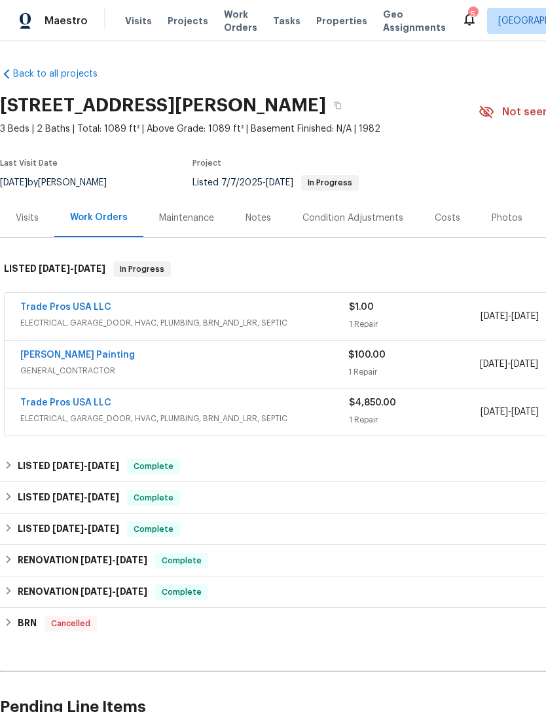
click at [46, 307] on link "Trade Pros USA LLC" at bounding box center [65, 307] width 91 height 9
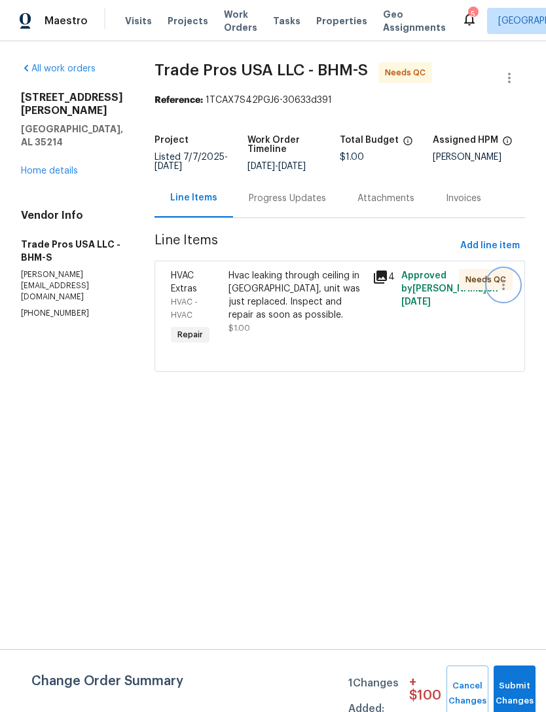
click at [500, 291] on icon "button" at bounding box center [504, 285] width 16 height 16
click at [506, 292] on li "Cancel" at bounding box center [510, 285] width 50 height 22
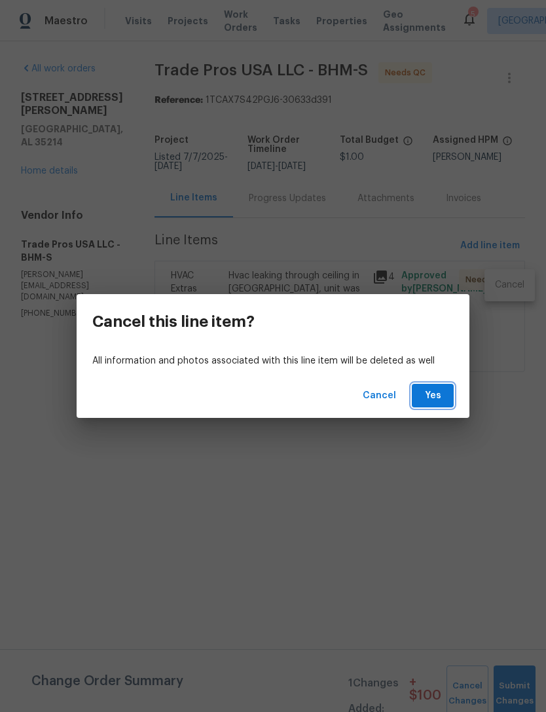
click at [437, 396] on span "Yes" at bounding box center [432, 396] width 21 height 16
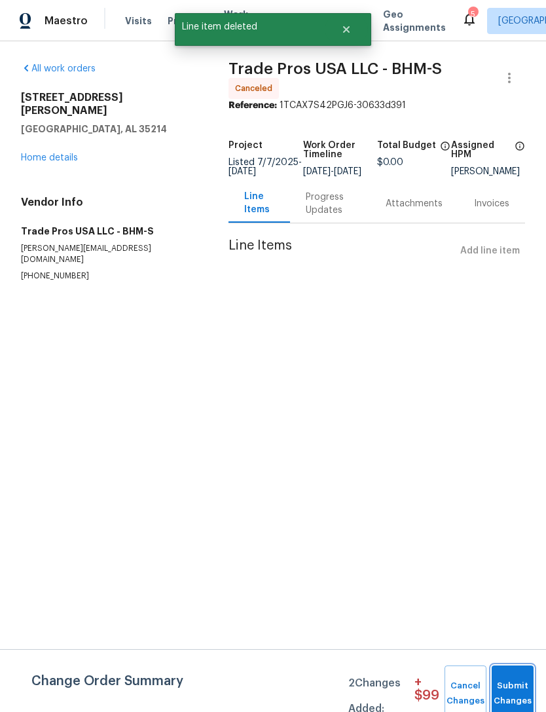
click at [504, 686] on span "Submit Changes" at bounding box center [512, 693] width 29 height 30
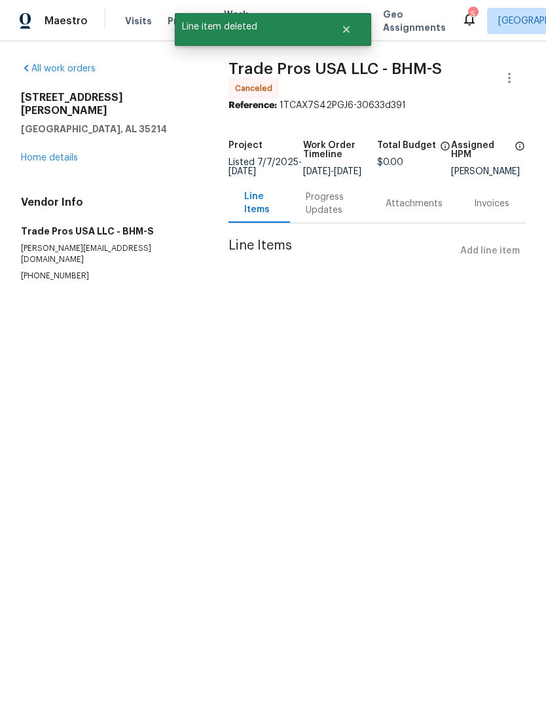
click at [46, 137] on div "[STREET_ADDRESS][PERSON_NAME] Home details" at bounding box center [109, 127] width 176 height 73
click at [43, 153] on link "Home details" at bounding box center [49, 157] width 57 height 9
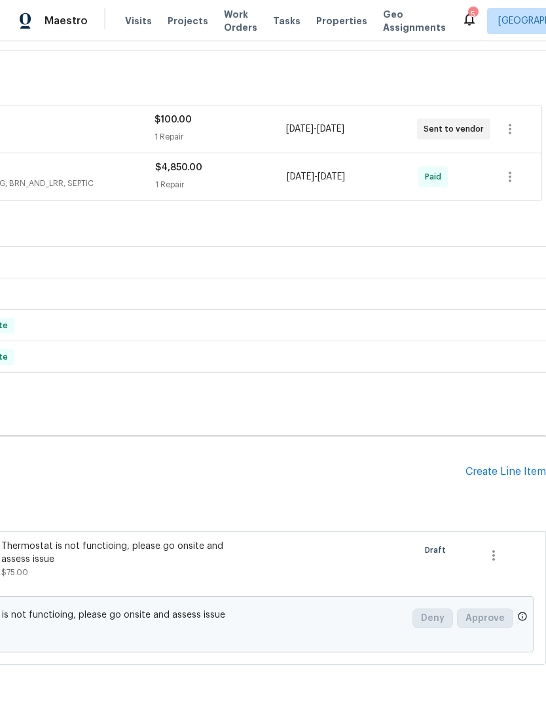
scroll to position [187, 194]
click at [489, 555] on icon "button" at bounding box center [494, 555] width 16 height 16
click at [506, 555] on li "Cancel" at bounding box center [503, 555] width 50 height 22
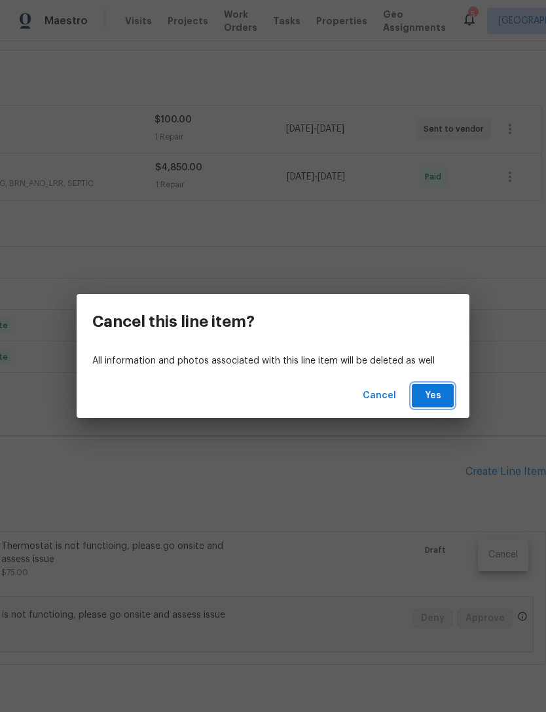
click at [430, 402] on span "Yes" at bounding box center [432, 396] width 21 height 16
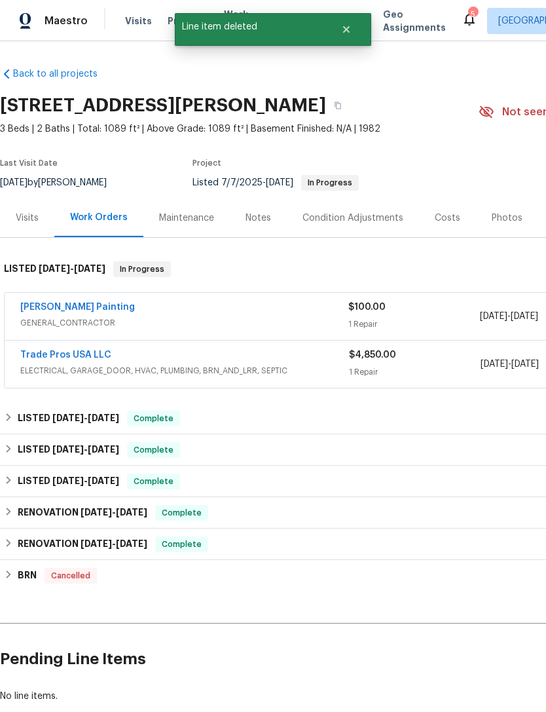
scroll to position [0, 0]
click at [29, 222] on div "Visits" at bounding box center [27, 218] width 23 height 13
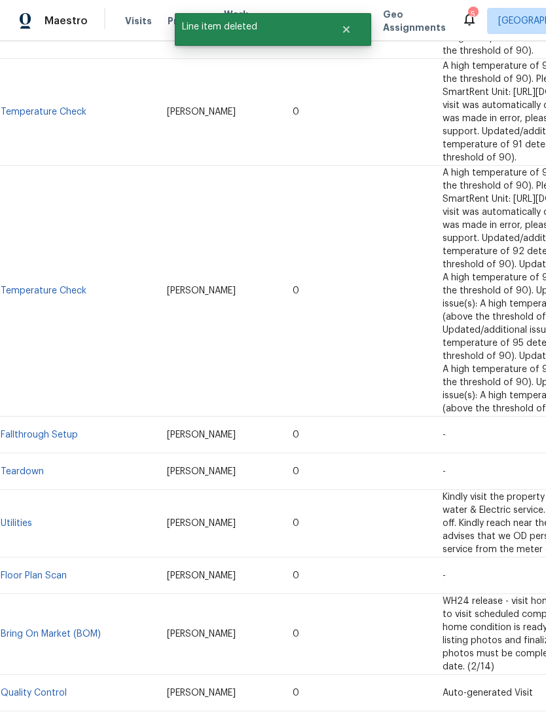
scroll to position [489, 0]
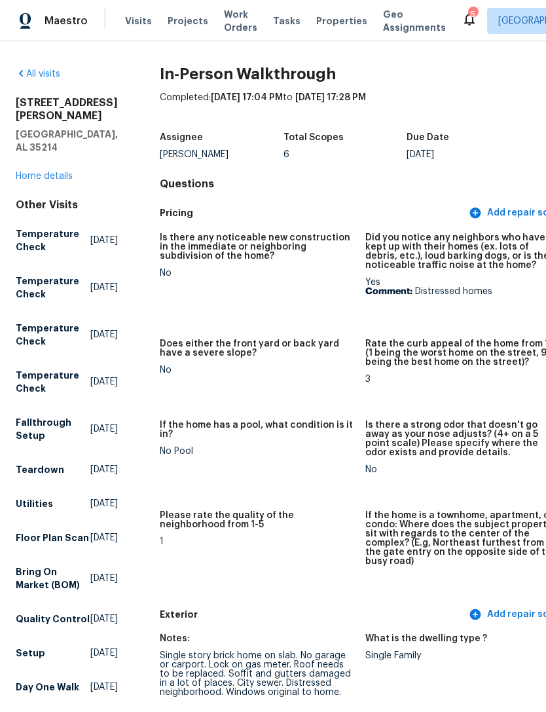
click at [53, 172] on link "Home details" at bounding box center [44, 176] width 57 height 9
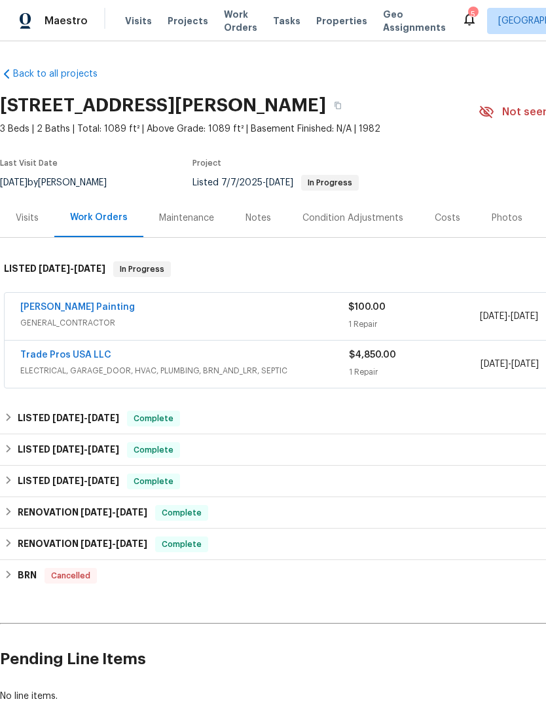
click at [436, 212] on div "Costs" at bounding box center [448, 218] width 26 height 13
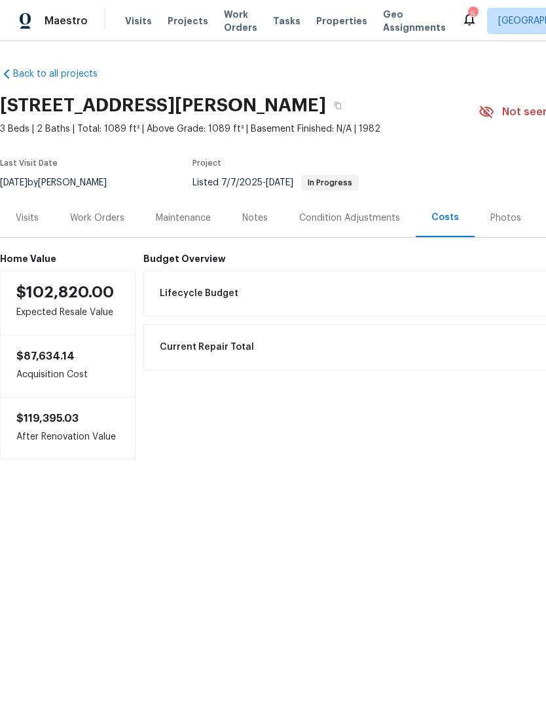
click at [323, 16] on span "Properties" at bounding box center [341, 20] width 51 height 13
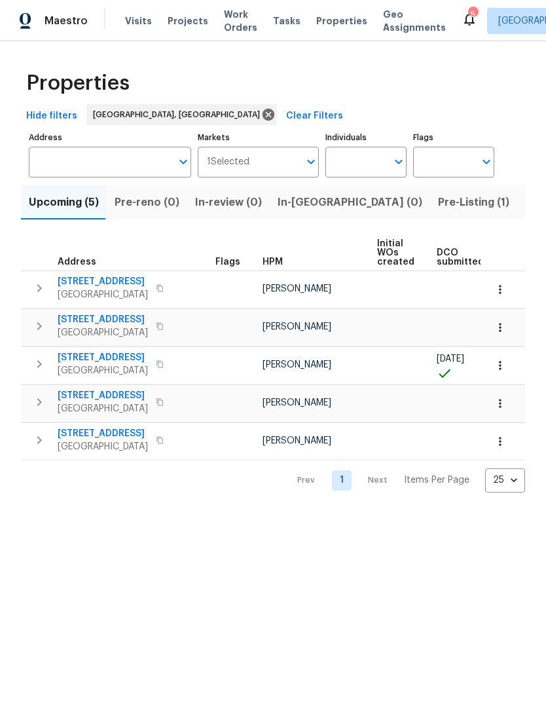
click at [261, 171] on input "Markets" at bounding box center [275, 162] width 50 height 31
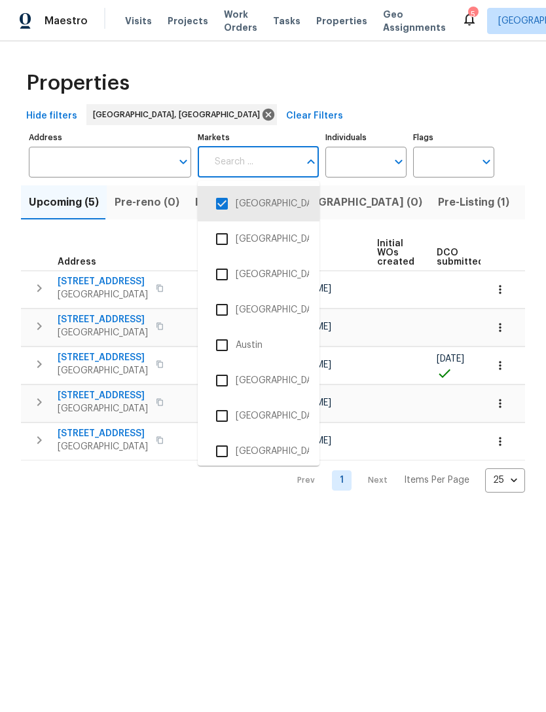
click at [219, 203] on input "checkbox" at bounding box center [222, 204] width 28 height 28
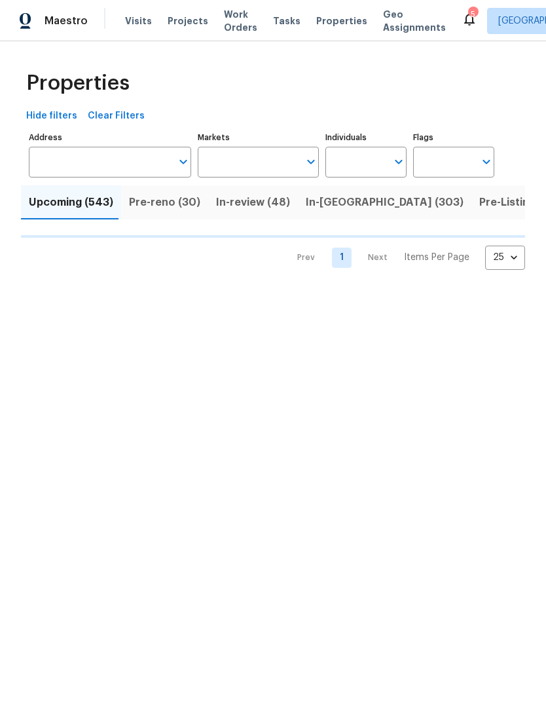
click at [259, 165] on input "Markets" at bounding box center [249, 162] width 102 height 31
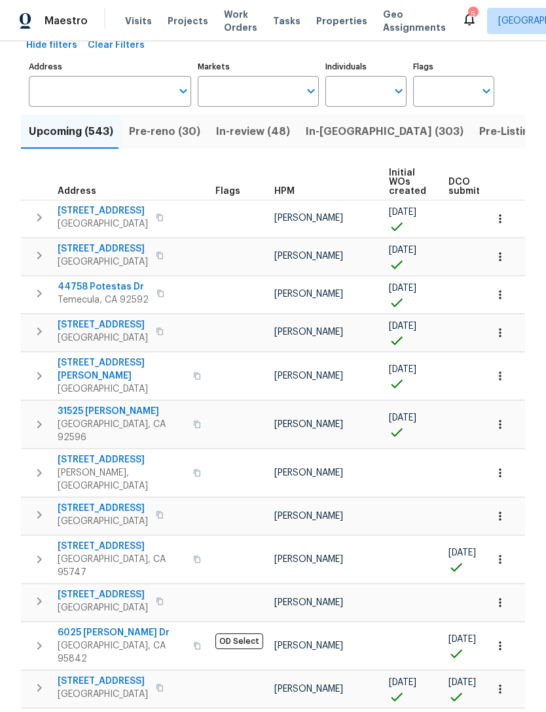
scroll to position [69, 0]
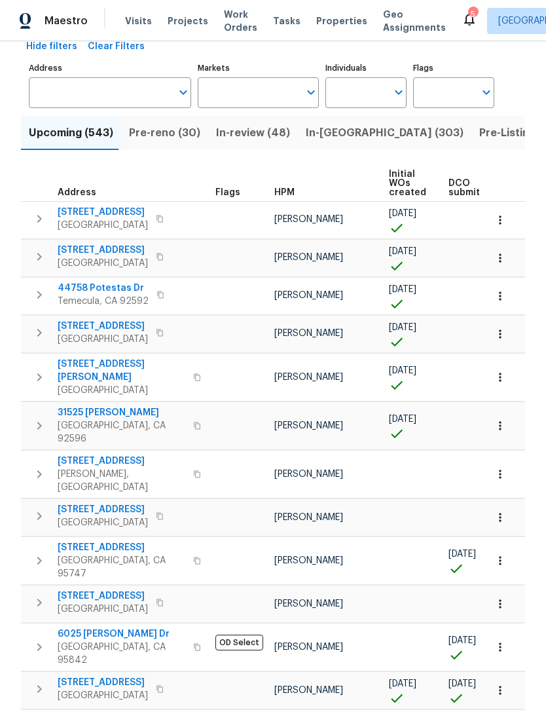
click at [268, 97] on input "Markets" at bounding box center [249, 92] width 102 height 31
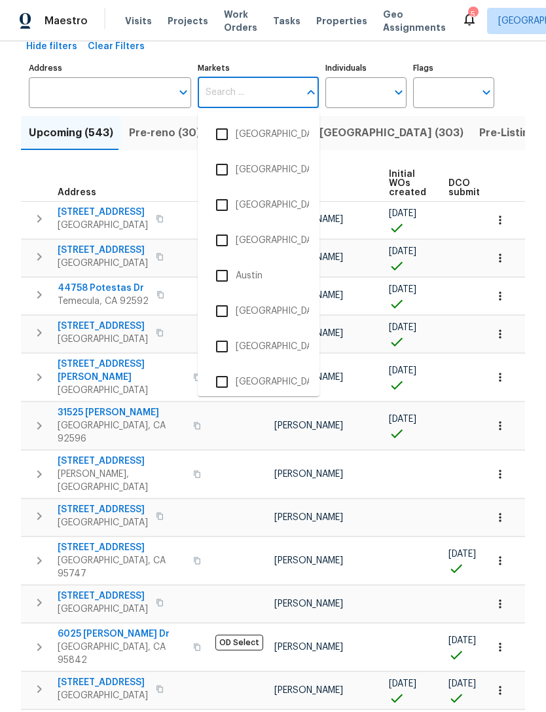
click at [210, 380] on input "checkbox" at bounding box center [222, 382] width 28 height 28
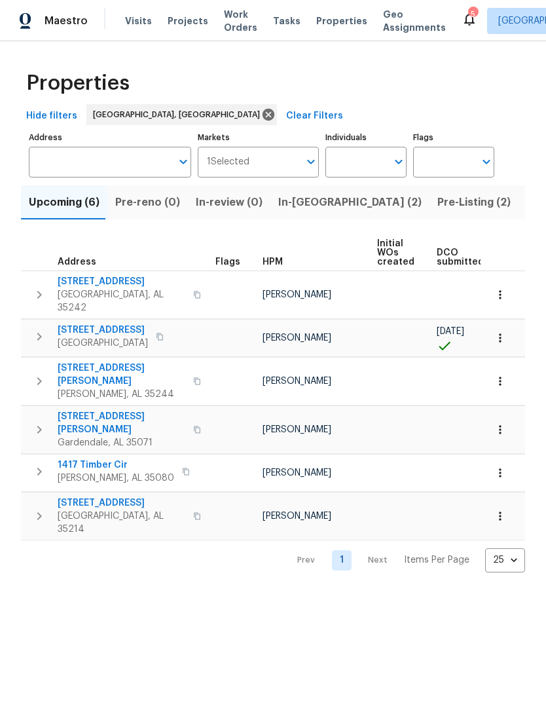
click at [527, 199] on span "Listed (22)" at bounding box center [555, 202] width 56 height 18
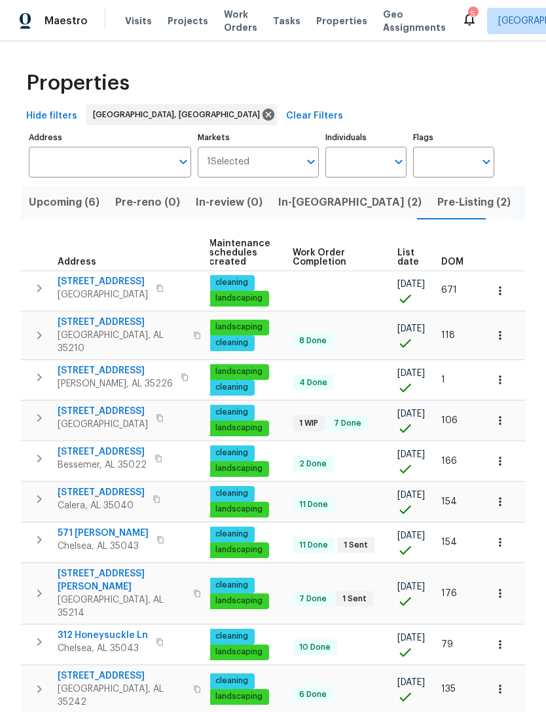
scroll to position [0, 191]
click at [398, 258] on span "List date" at bounding box center [409, 257] width 22 height 18
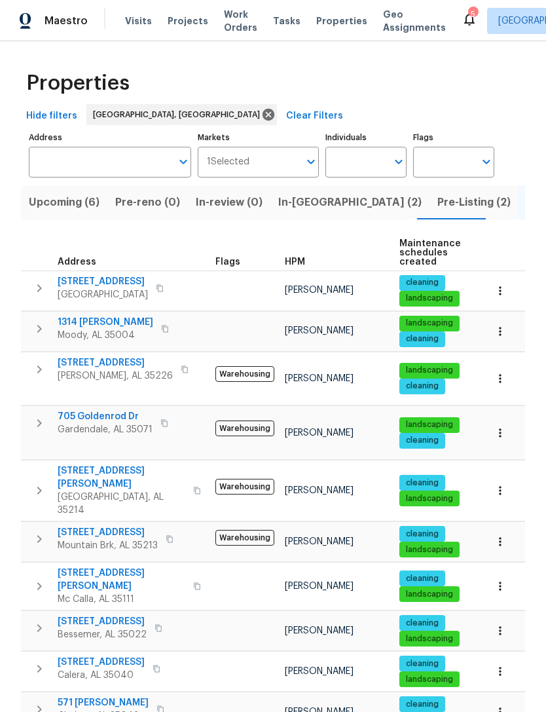
click at [318, 21] on span "Properties" at bounding box center [341, 20] width 51 height 13
click at [69, 195] on span "Upcoming (6)" at bounding box center [64, 202] width 71 height 18
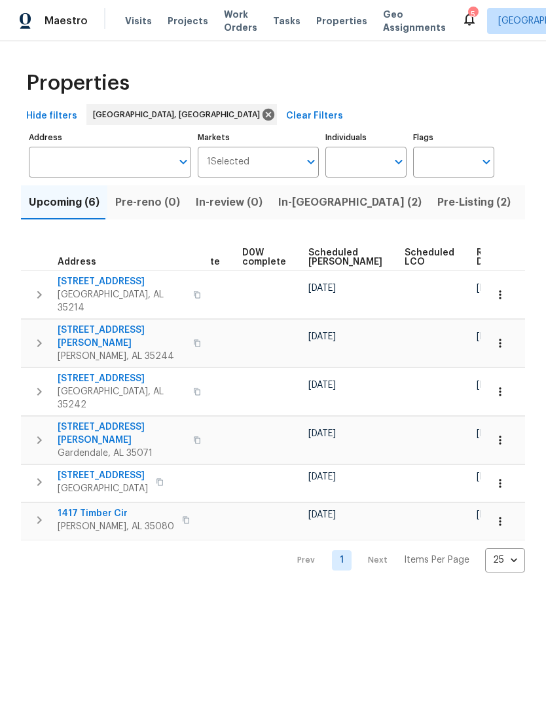
scroll to position [0, 329]
click at [477, 254] on span "Ready Date" at bounding box center [491, 257] width 29 height 18
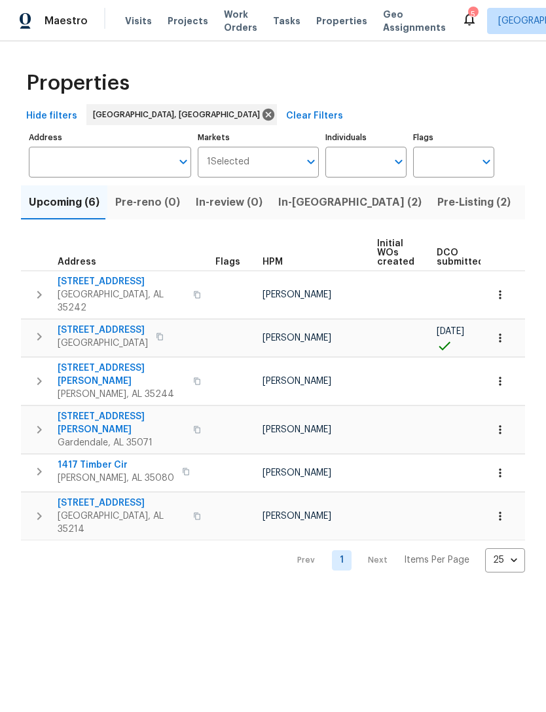
click at [83, 361] on span "[STREET_ADDRESS][PERSON_NAME]" at bounding box center [122, 374] width 128 height 26
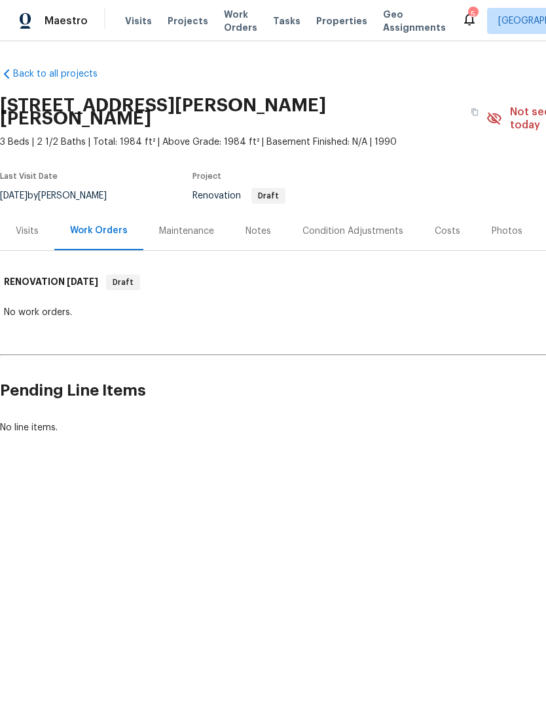
click at [435, 225] on div "Costs" at bounding box center [448, 231] width 26 height 13
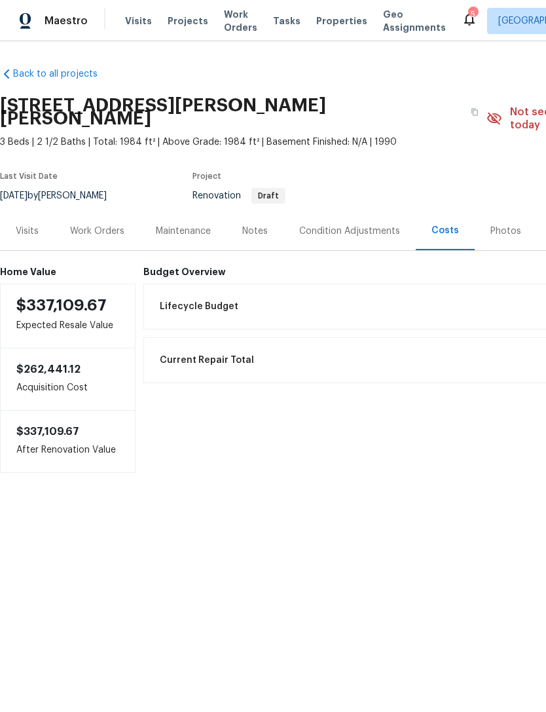
click at [32, 225] on div "Visits" at bounding box center [27, 231] width 23 height 13
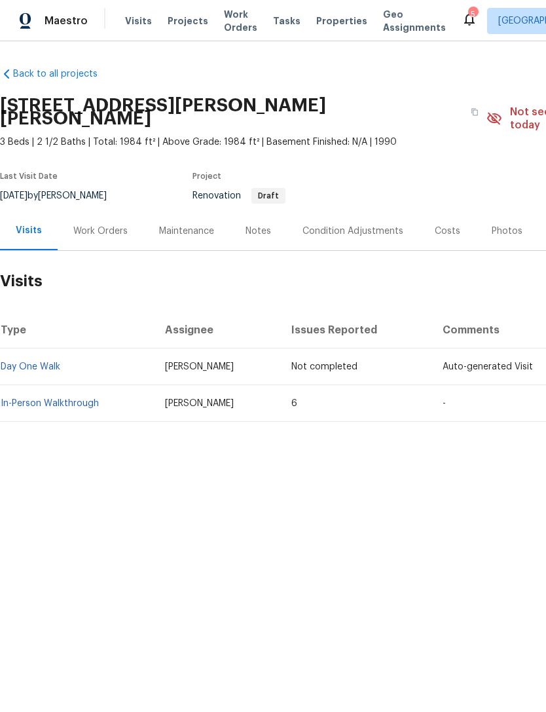
click at [36, 399] on link "In-Person Walkthrough" at bounding box center [50, 403] width 98 height 9
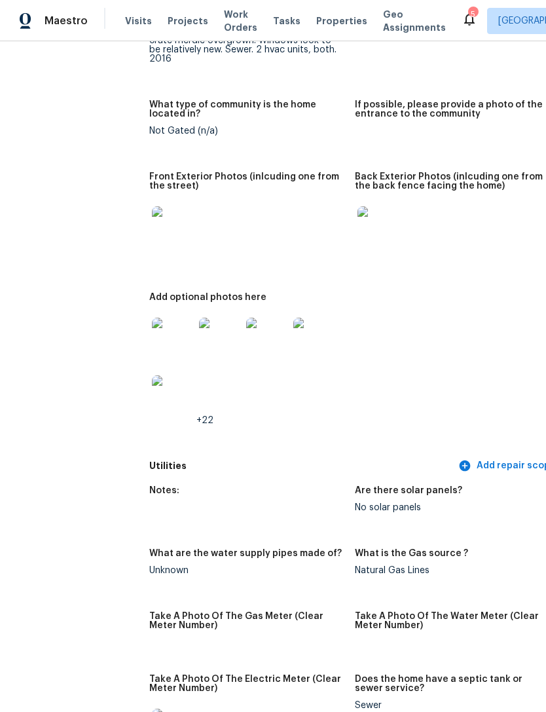
scroll to position [728, 11]
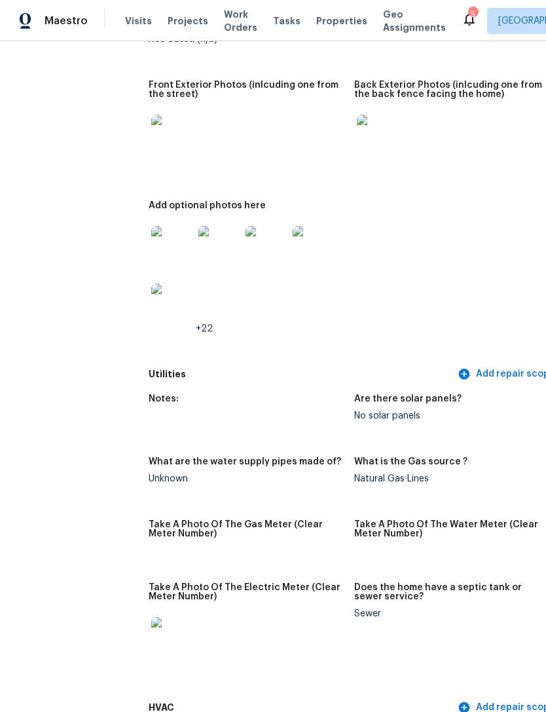
click at [151, 238] on img at bounding box center [172, 247] width 42 height 42
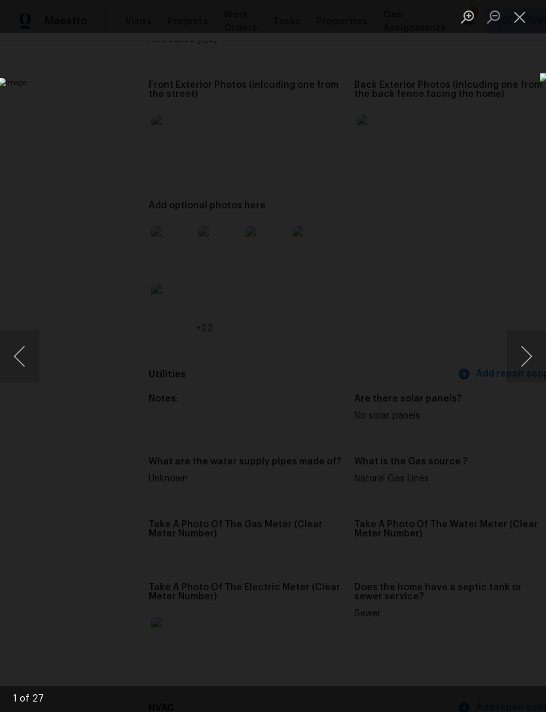
click at [528, 371] on button "Next image" at bounding box center [526, 356] width 39 height 52
click at [519, 16] on button "Close lightbox" at bounding box center [520, 16] width 26 height 23
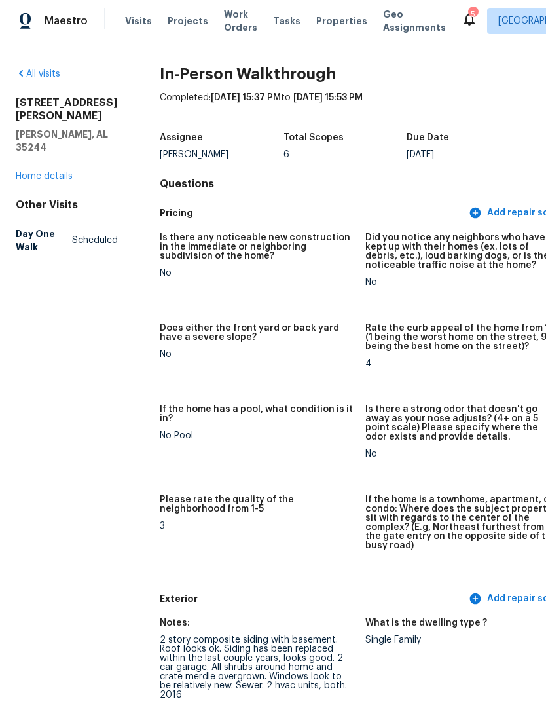
scroll to position [0, 0]
click at [43, 176] on link "Home details" at bounding box center [44, 176] width 57 height 9
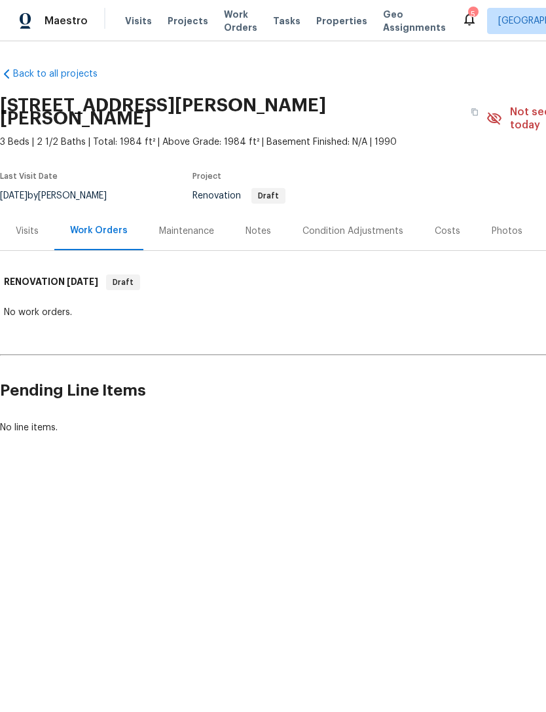
click at [339, 27] on span "Properties" at bounding box center [341, 20] width 51 height 13
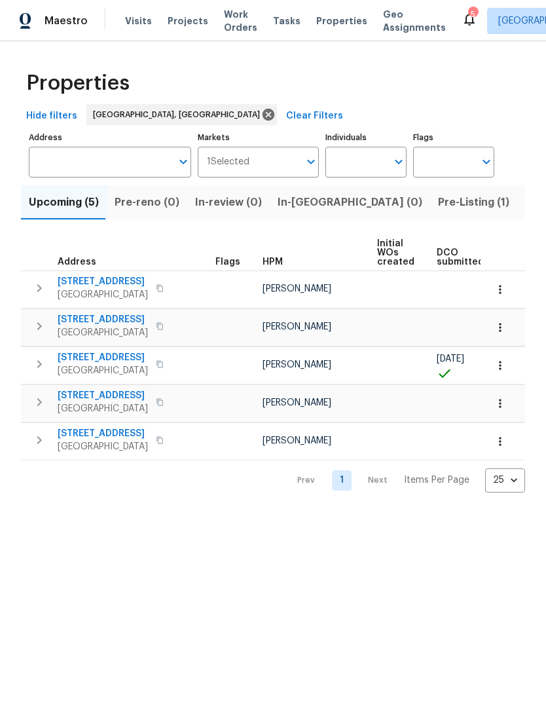
click at [278, 164] on input "Markets" at bounding box center [275, 162] width 50 height 31
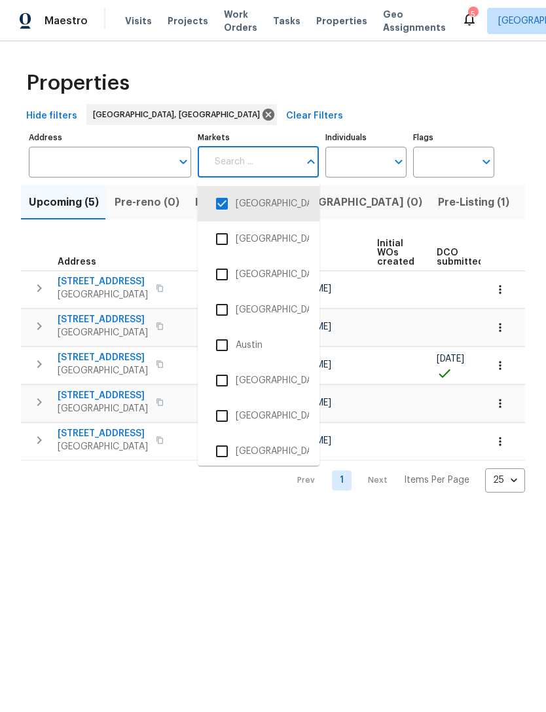
click at [266, 449] on li "[GEOGRAPHIC_DATA], [GEOGRAPHIC_DATA]" at bounding box center [258, 451] width 101 height 28
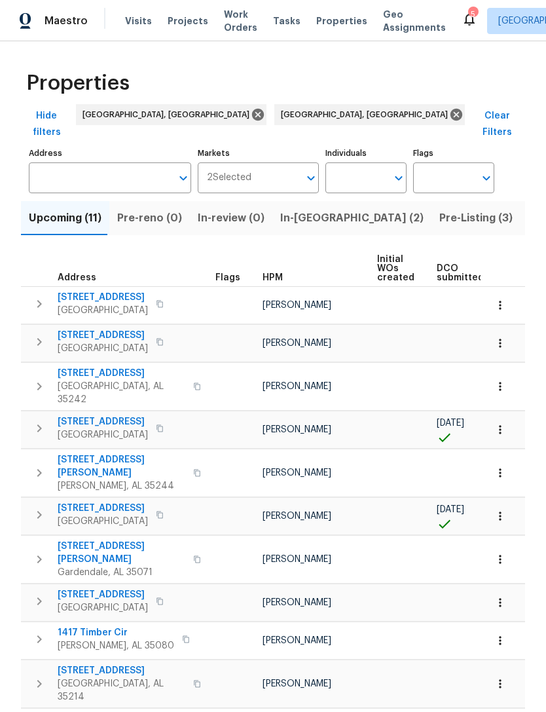
click at [270, 162] on input "Markets" at bounding box center [275, 177] width 48 height 31
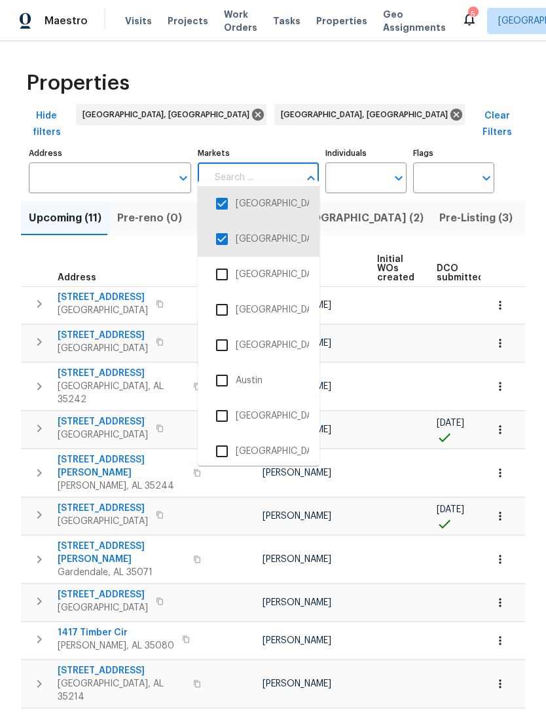
click at [218, 198] on input "checkbox" at bounding box center [222, 204] width 28 height 28
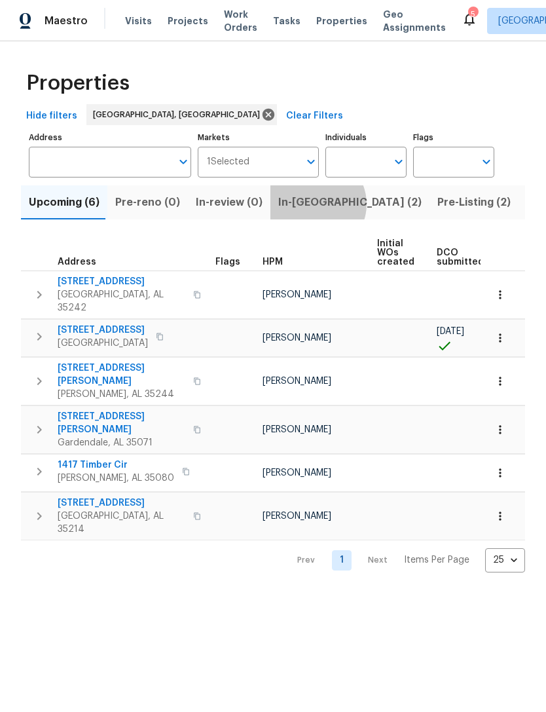
click at [309, 205] on span "In-[GEOGRAPHIC_DATA] (2)" at bounding box center [349, 202] width 143 height 18
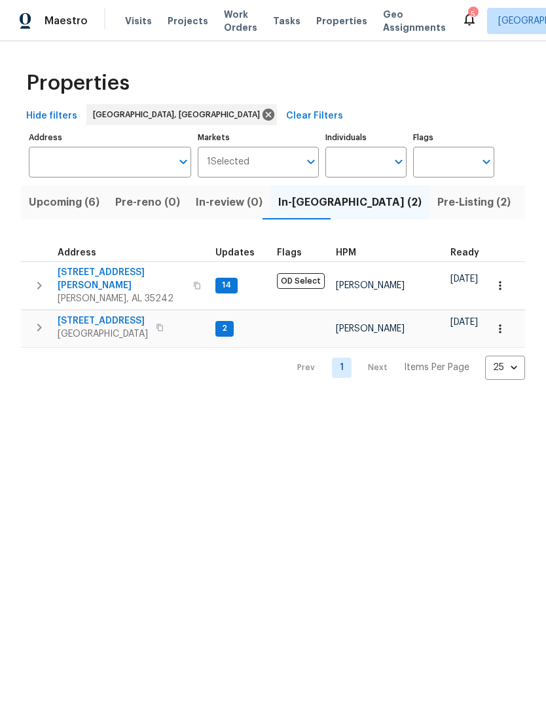
click at [527, 212] on span "Listed (22)" at bounding box center [555, 202] width 56 height 18
